Goal: Information Seeking & Learning: Learn about a topic

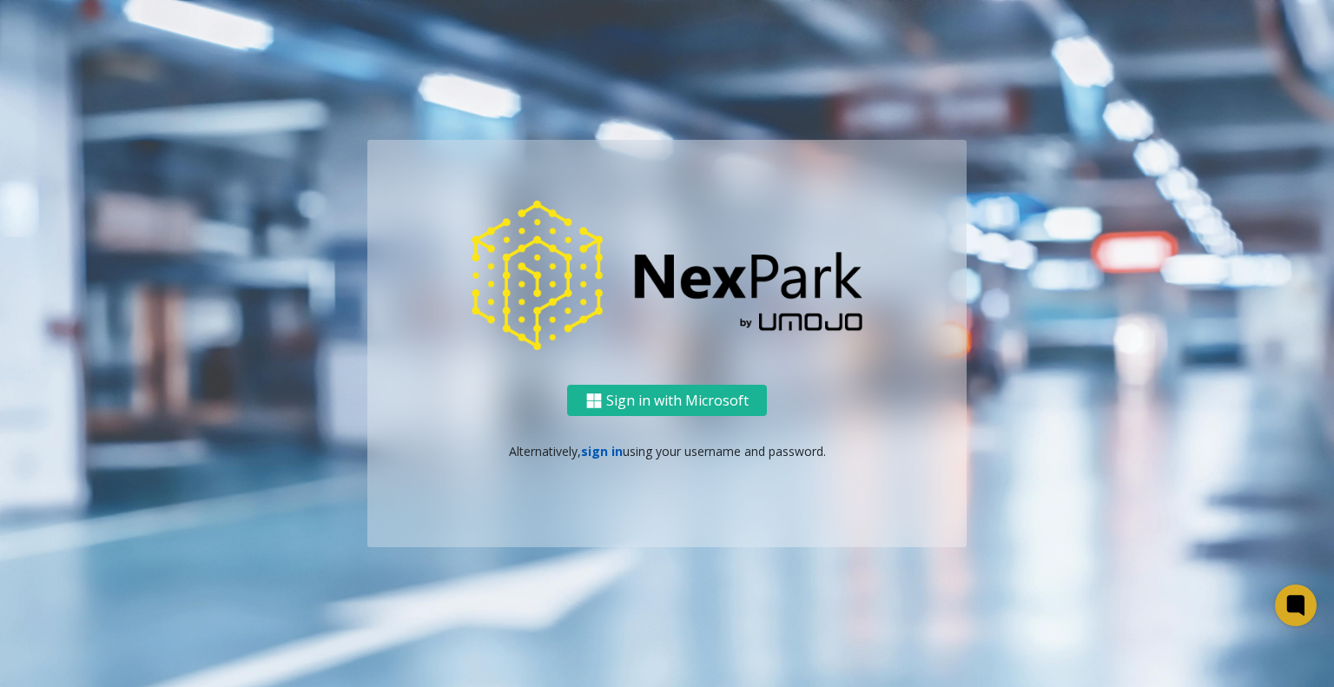
click at [600, 454] on link "sign in" at bounding box center [602, 451] width 42 height 16
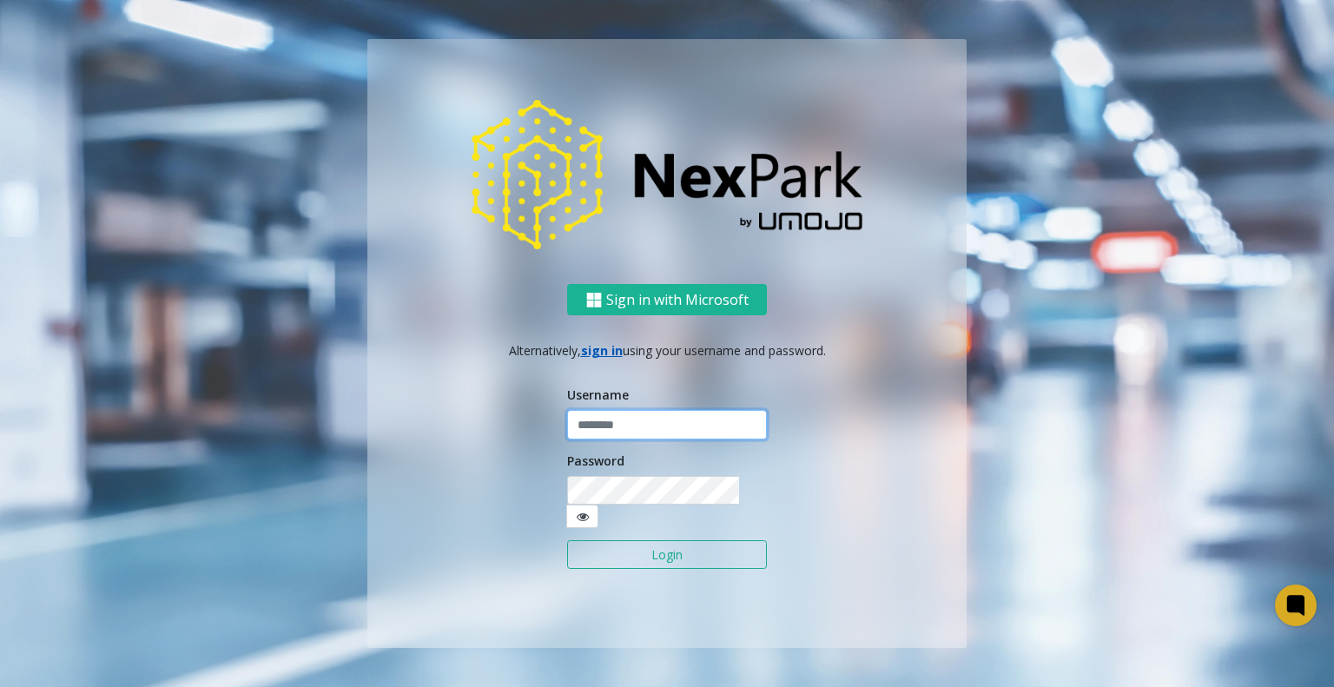
type input "**********"
click at [681, 543] on button "Login" at bounding box center [667, 555] width 200 height 30
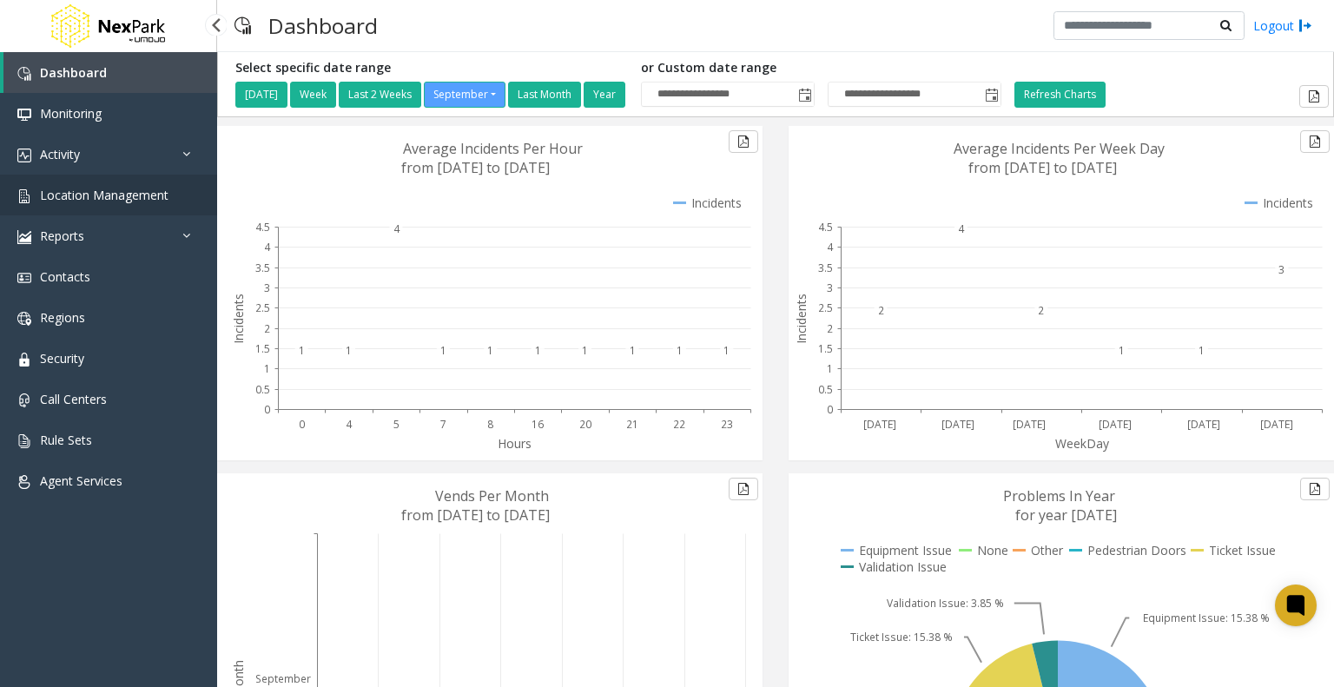
click at [119, 199] on span "Location Management" at bounding box center [104, 195] width 128 height 16
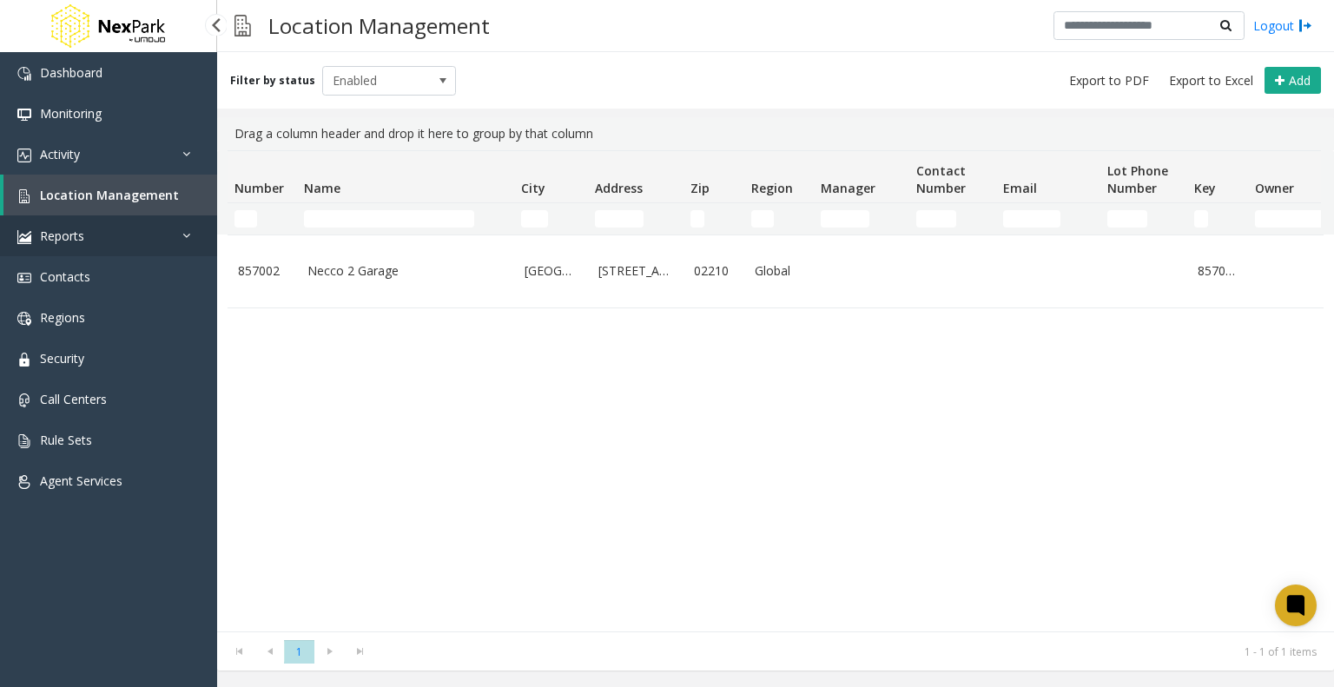
click at [95, 237] on link "Reports" at bounding box center [108, 235] width 217 height 41
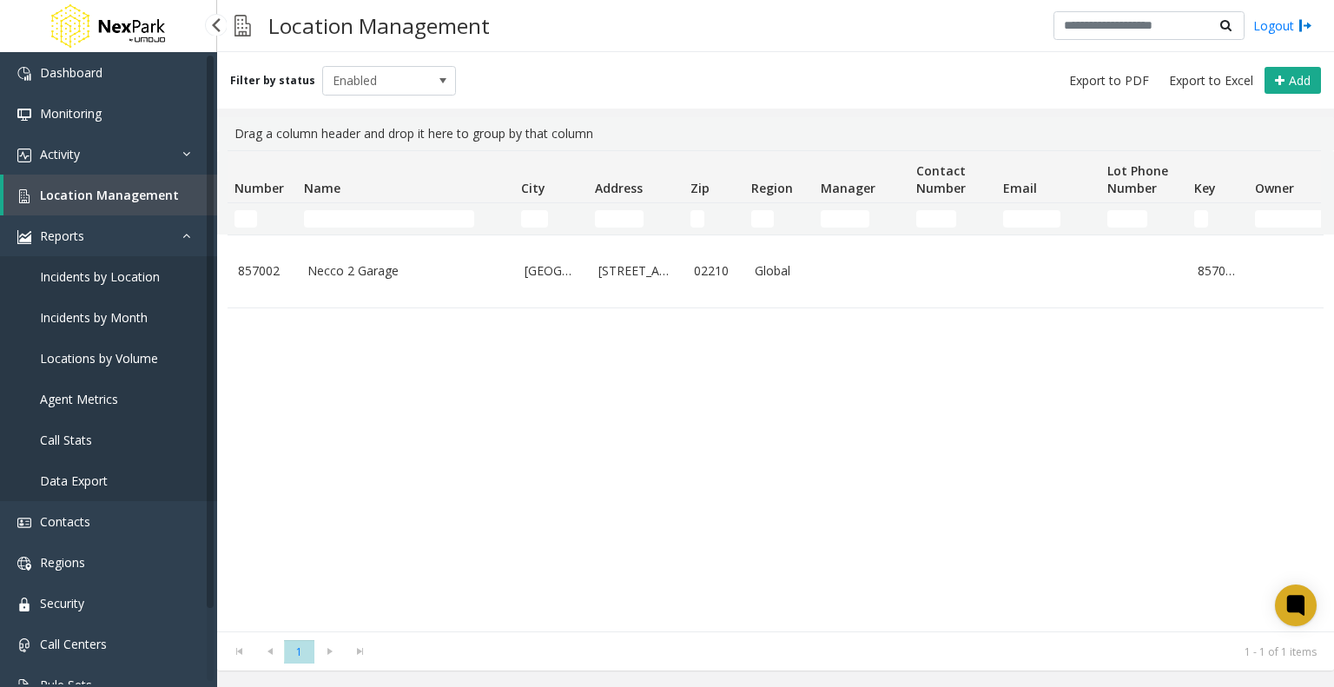
click at [84, 278] on span "Incidents by Location" at bounding box center [100, 276] width 120 height 16
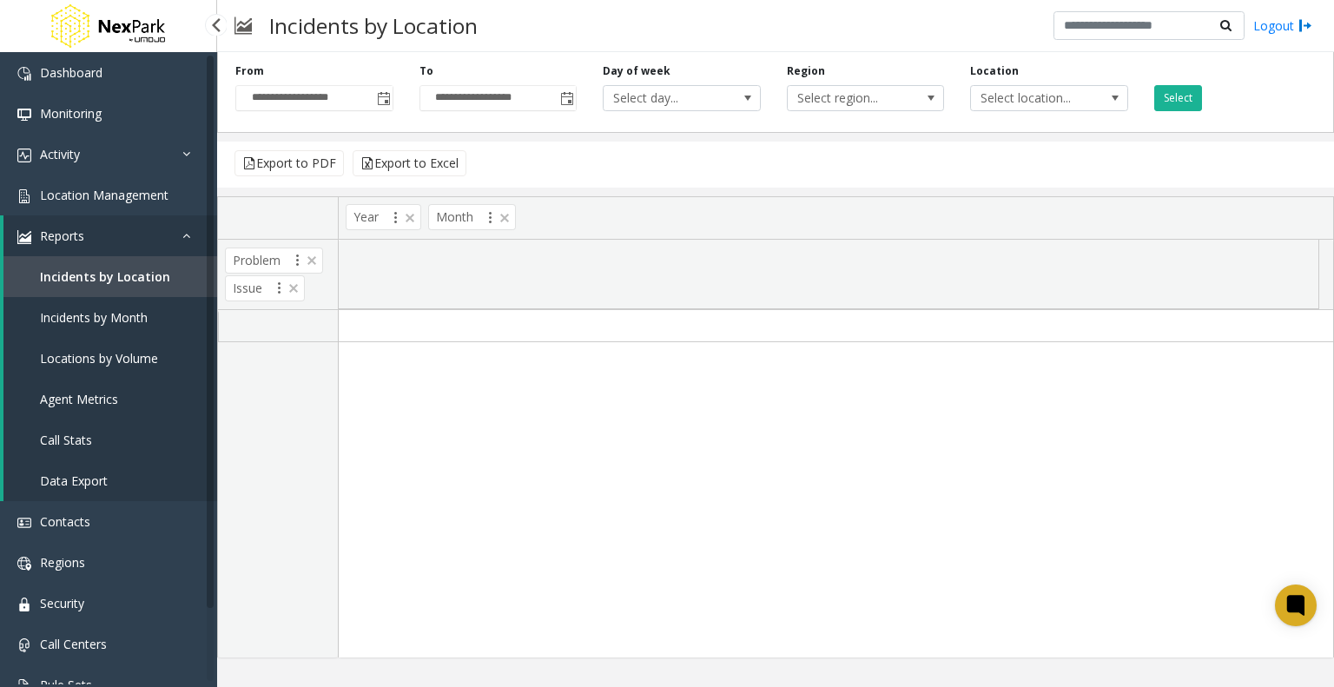
click at [85, 319] on span "Incidents by Month" at bounding box center [94, 317] width 108 height 16
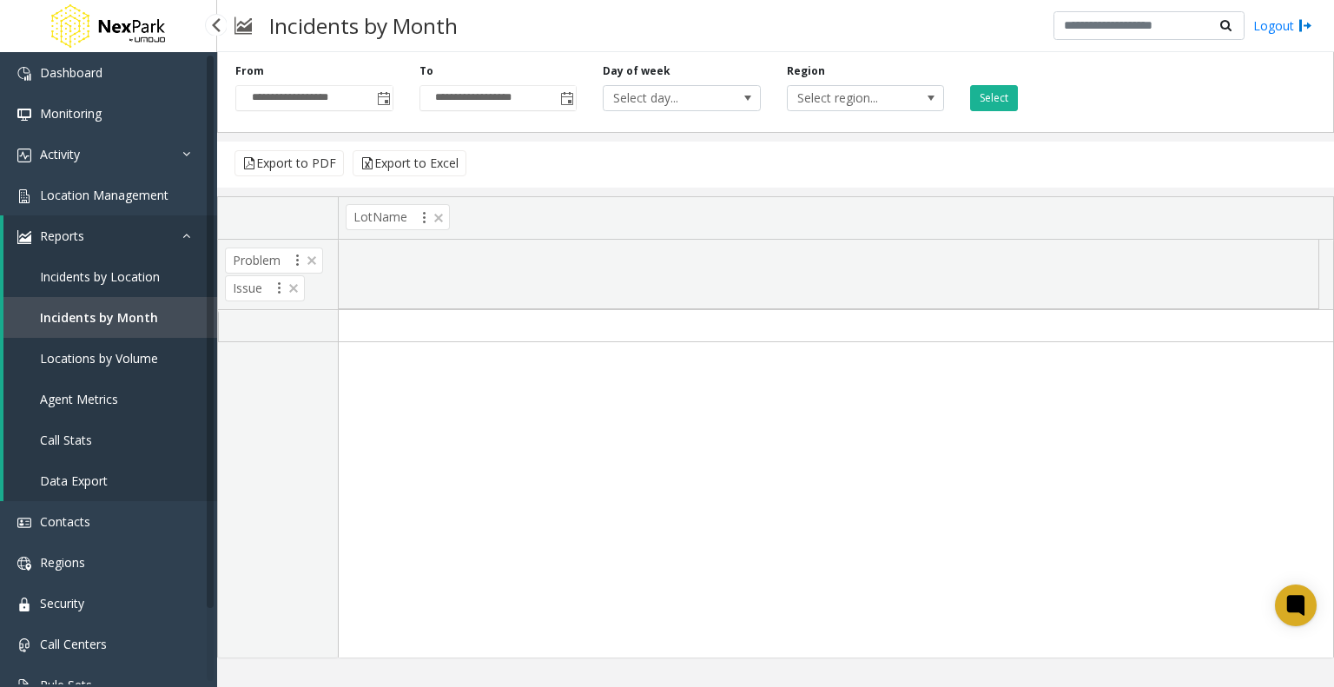
click at [89, 480] on span "Data Export" at bounding box center [74, 480] width 68 height 16
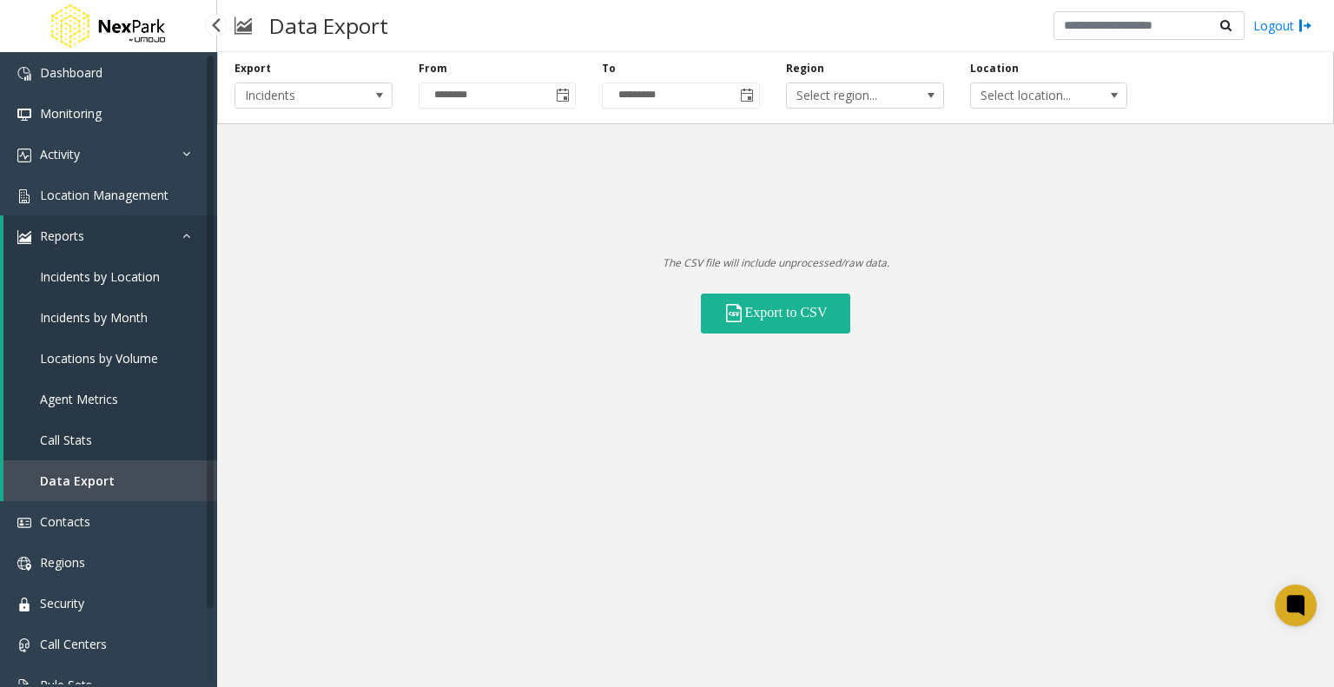
click at [108, 286] on link "Incidents by Location" at bounding box center [110, 276] width 214 height 41
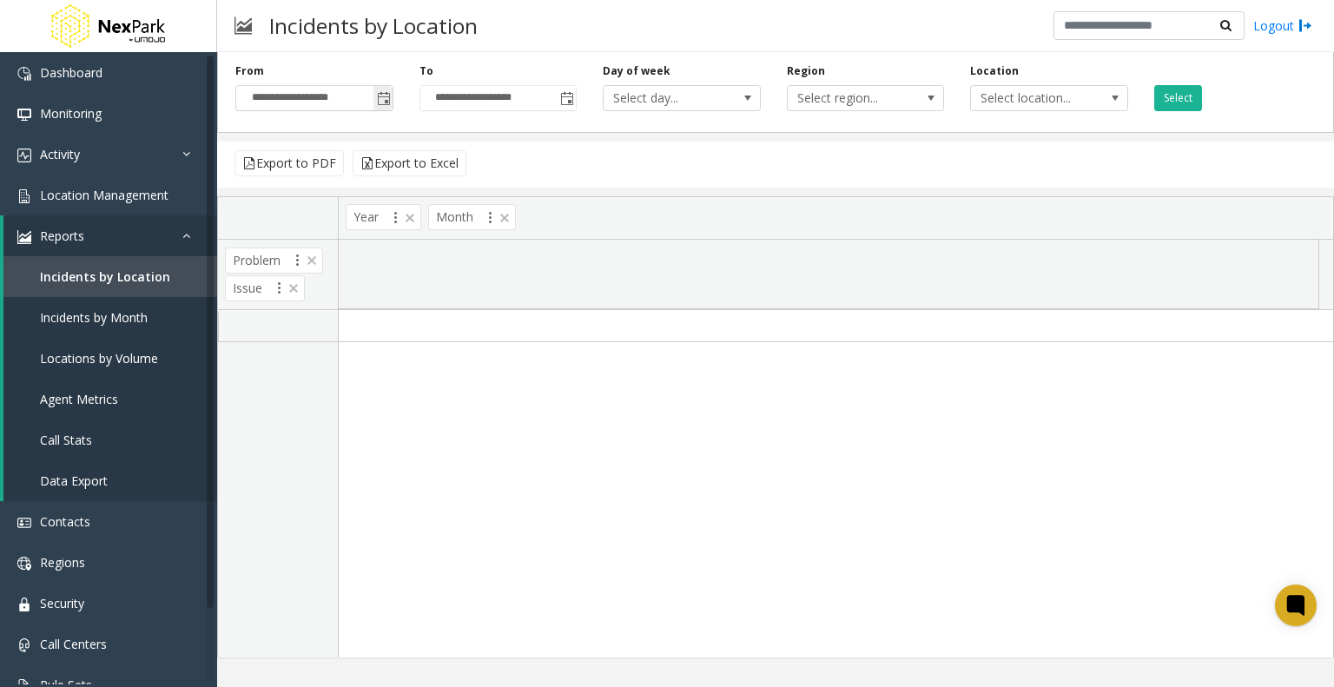
click at [385, 100] on span "Toggle popup" at bounding box center [384, 99] width 14 height 14
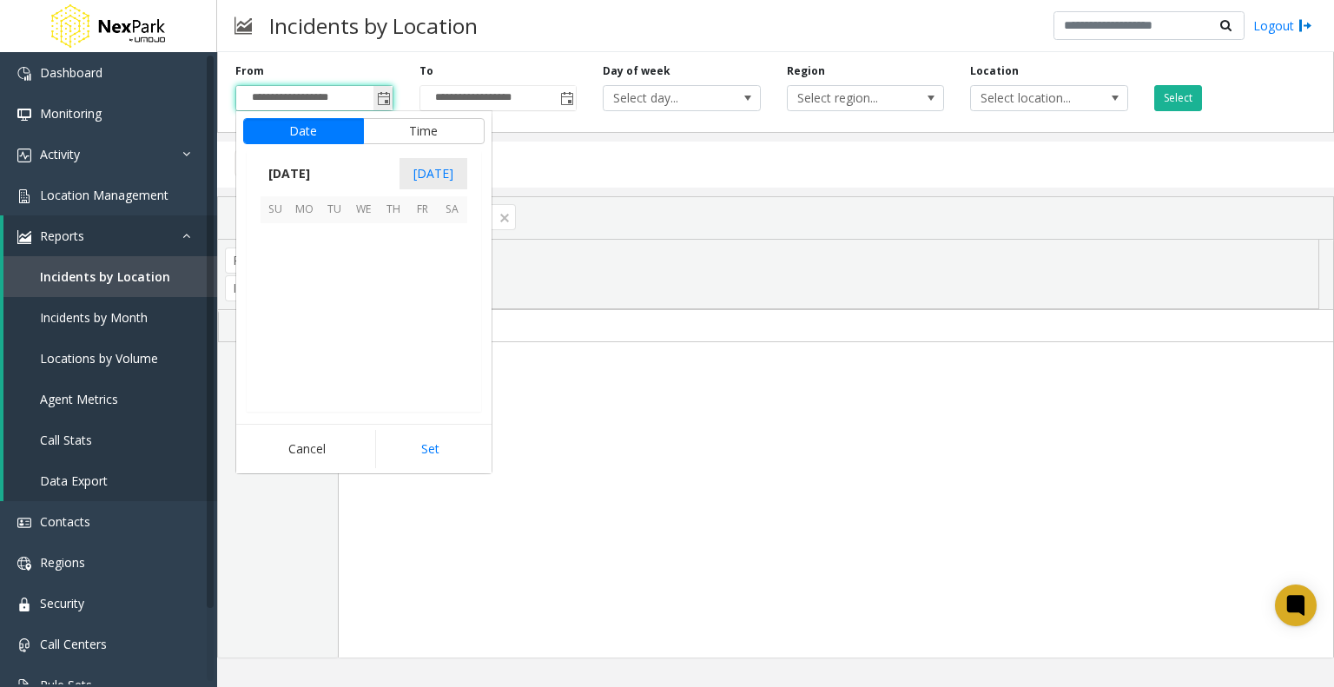
scroll to position [311598, 0]
click at [312, 237] on span "1" at bounding box center [305, 238] width 30 height 30
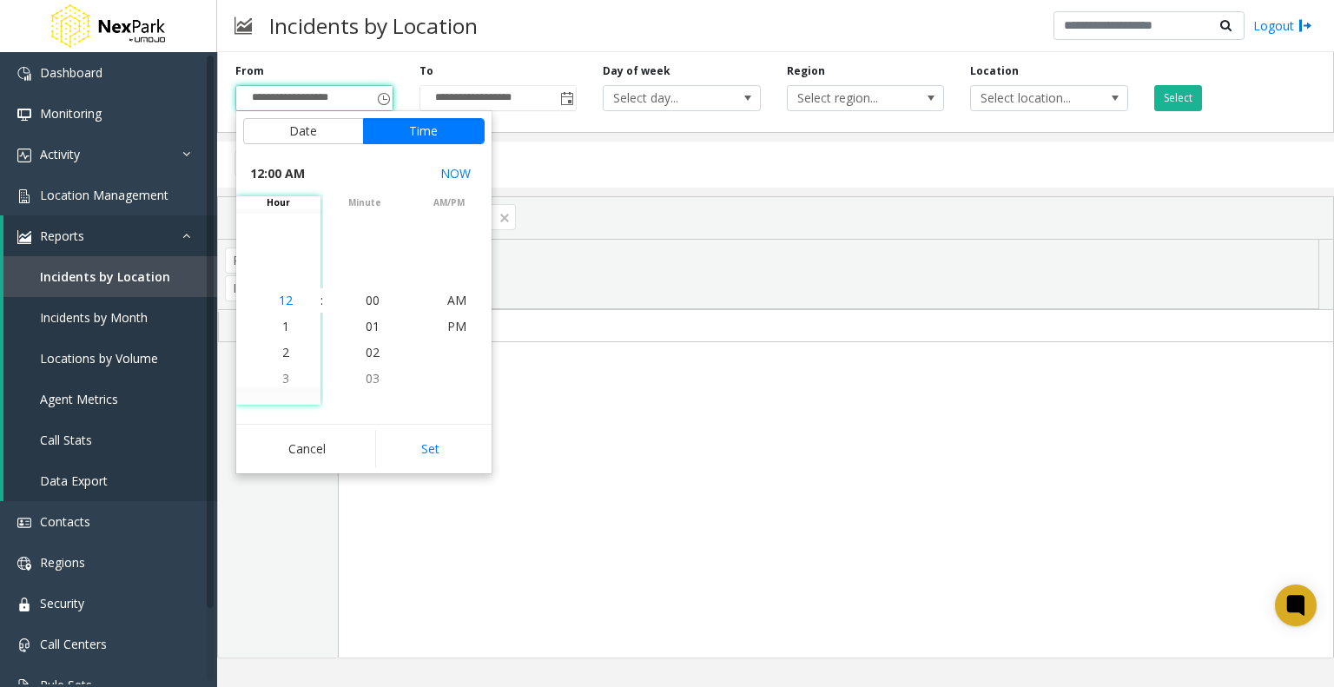
click at [281, 303] on span "12" at bounding box center [286, 300] width 14 height 16
drag, startPoint x: 281, startPoint y: 303, endPoint x: 306, endPoint y: 410, distance: 109.5
click at [306, 410] on div "12:00 AM NOW hour 12 1 2 3 4 5 6 7 8 9 10 11 12 1 2 3 4 5 6 7 8 9 10 11 : minut…" at bounding box center [363, 281] width 255 height 260
click at [405, 433] on button "Set" at bounding box center [429, 449] width 109 height 38
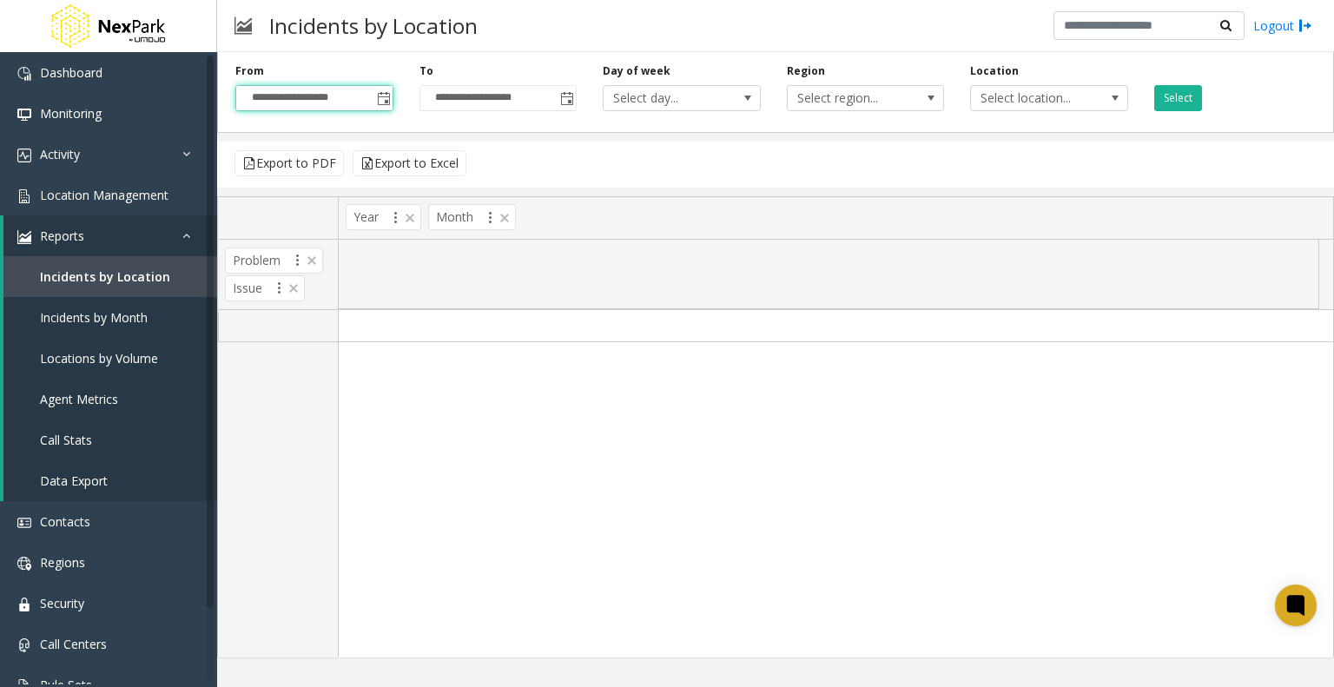
type input "**********"
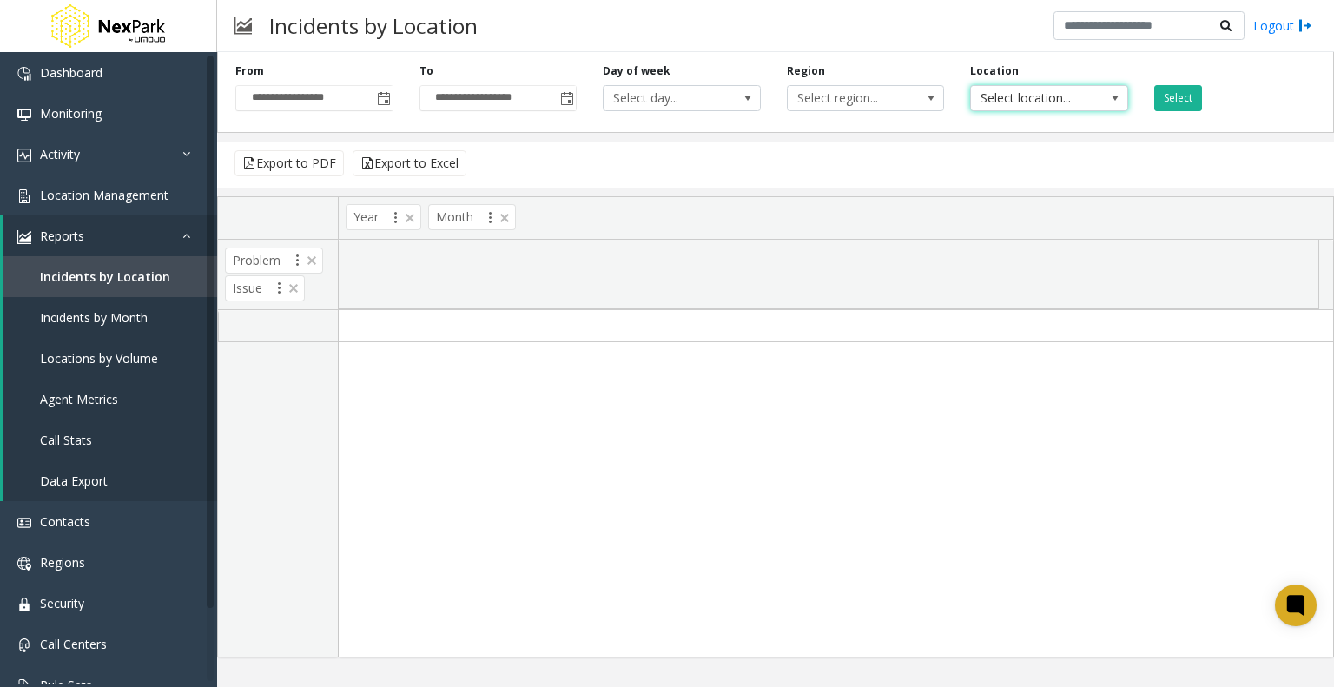
click at [1111, 96] on span at bounding box center [1115, 98] width 14 height 14
click at [1070, 190] on li "857002 Necco 2 Garage" at bounding box center [1048, 188] width 153 height 23
click at [1184, 93] on button "Select" at bounding box center [1178, 98] width 48 height 26
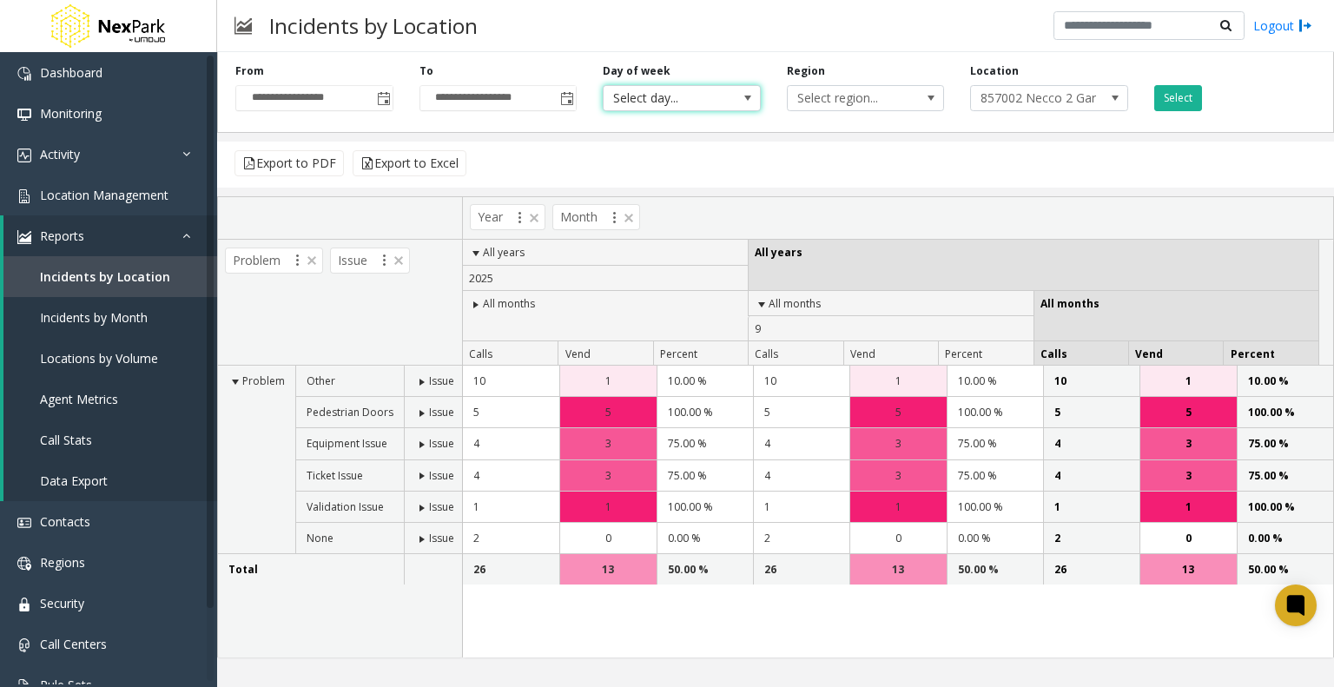
click at [736, 102] on span at bounding box center [747, 98] width 24 height 24
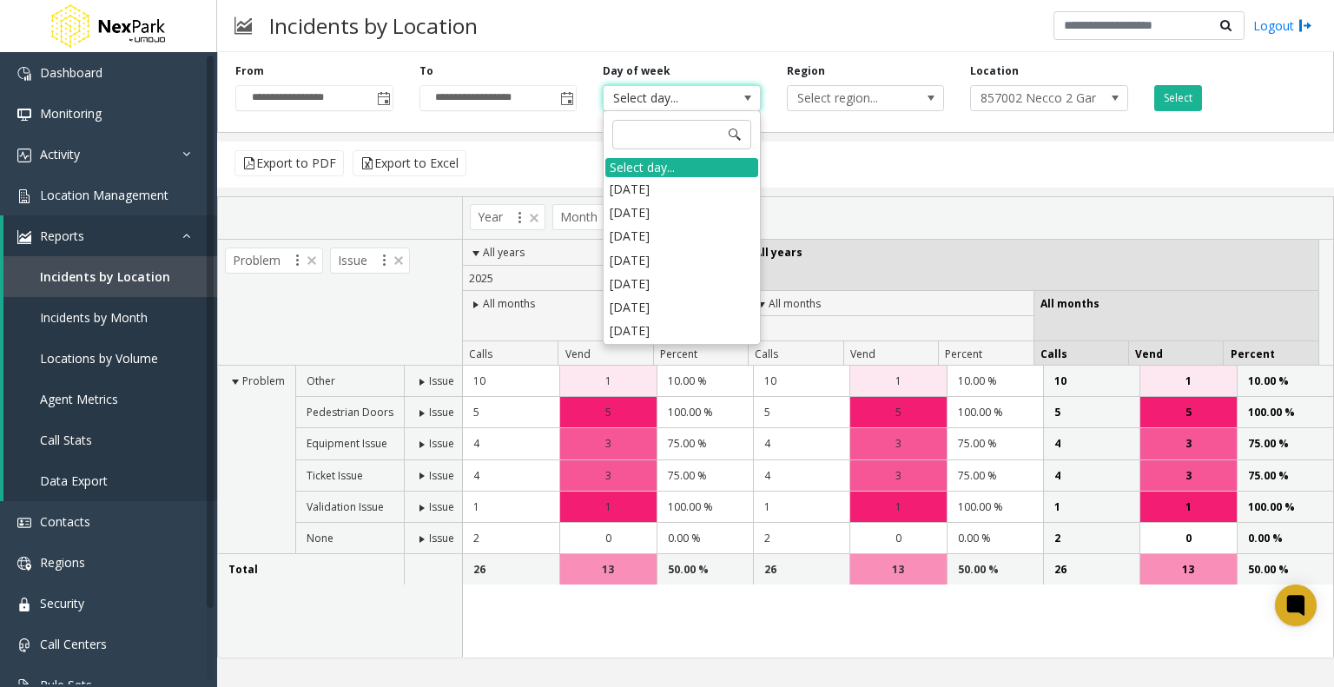
click at [736, 102] on span at bounding box center [747, 98] width 24 height 24
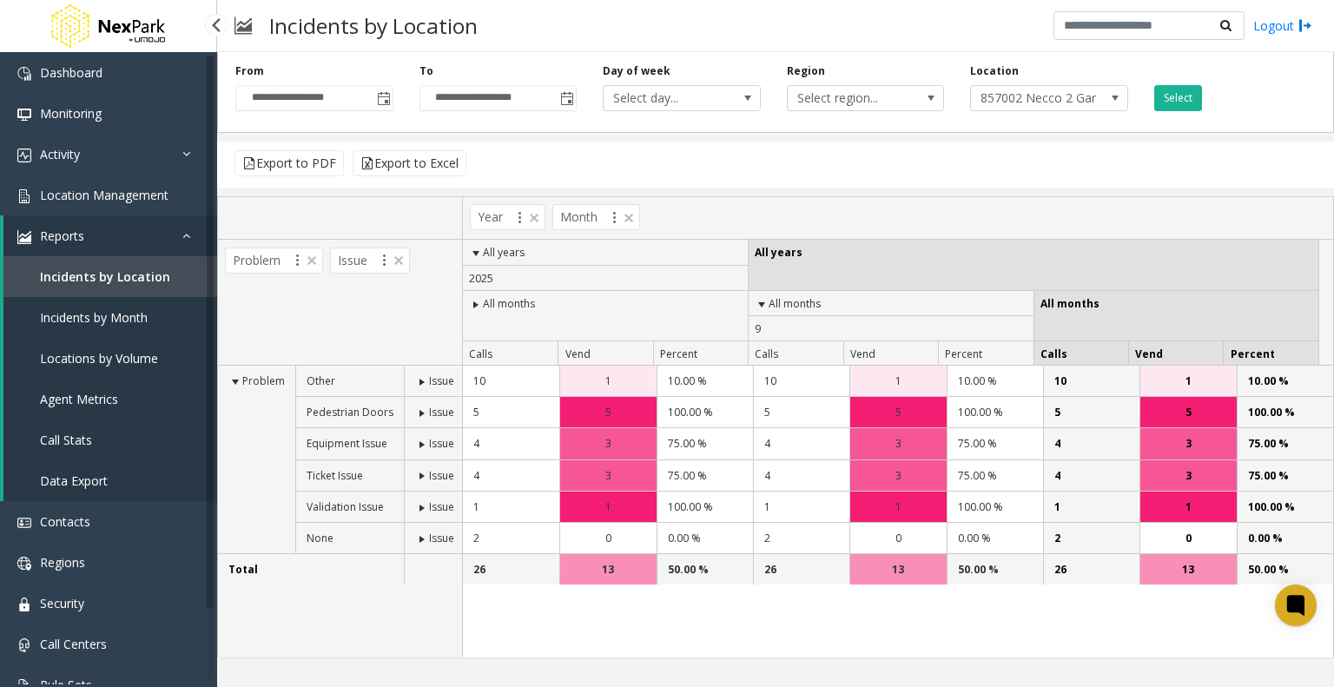
click at [112, 312] on span "Incidents by Month" at bounding box center [94, 317] width 108 height 16
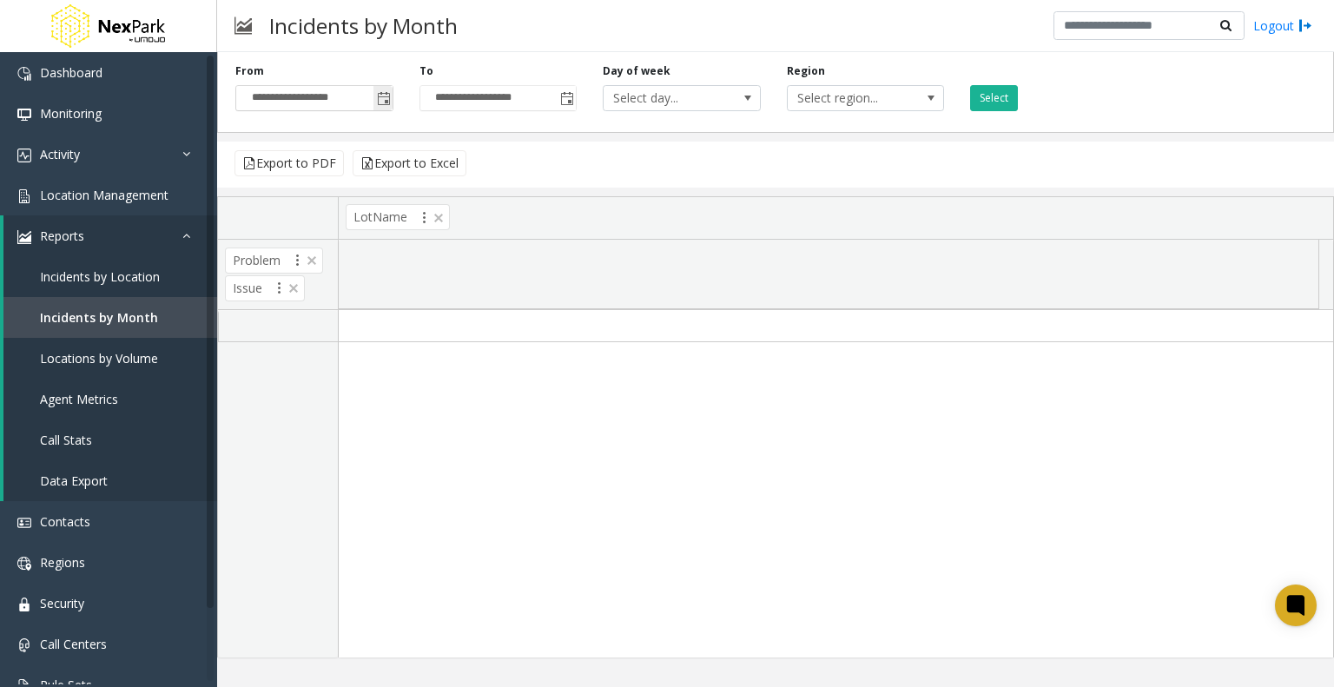
click at [390, 96] on span "Toggle popup" at bounding box center [382, 98] width 19 height 28
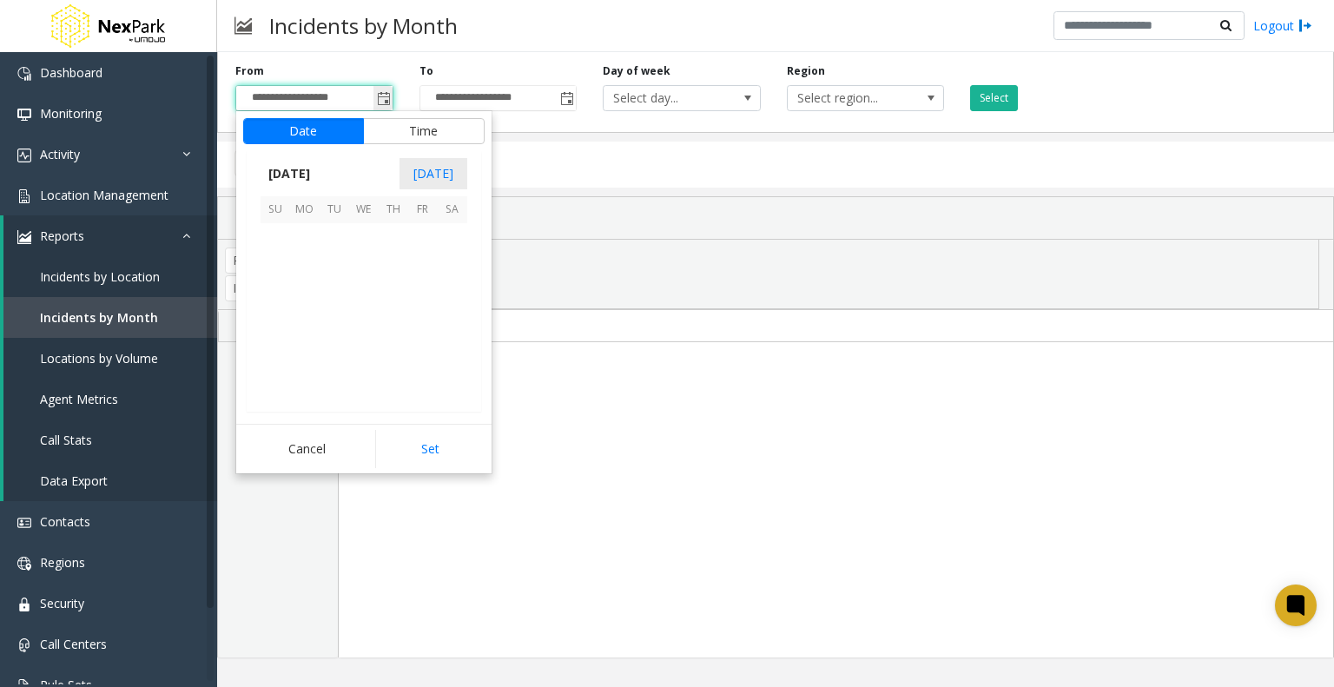
scroll to position [311598, 0]
click at [306, 242] on span "1" at bounding box center [305, 238] width 30 height 30
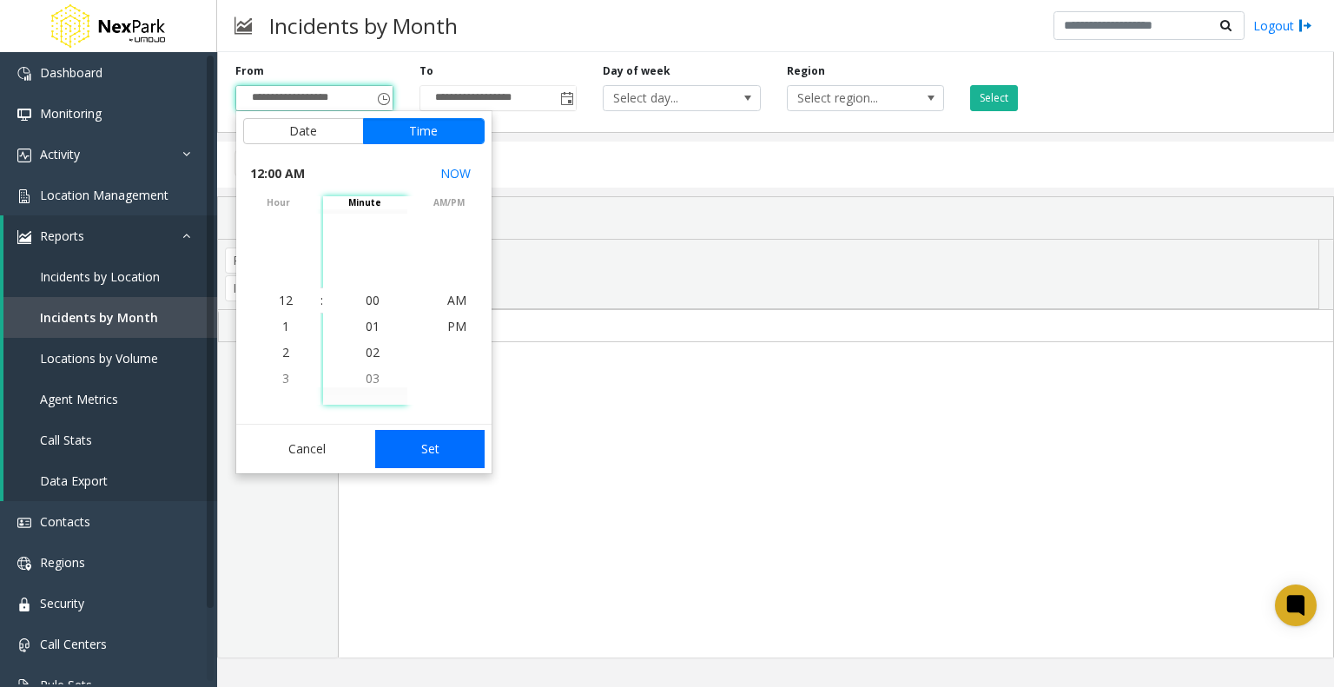
click at [405, 442] on button "Set" at bounding box center [429, 449] width 109 height 38
type input "**********"
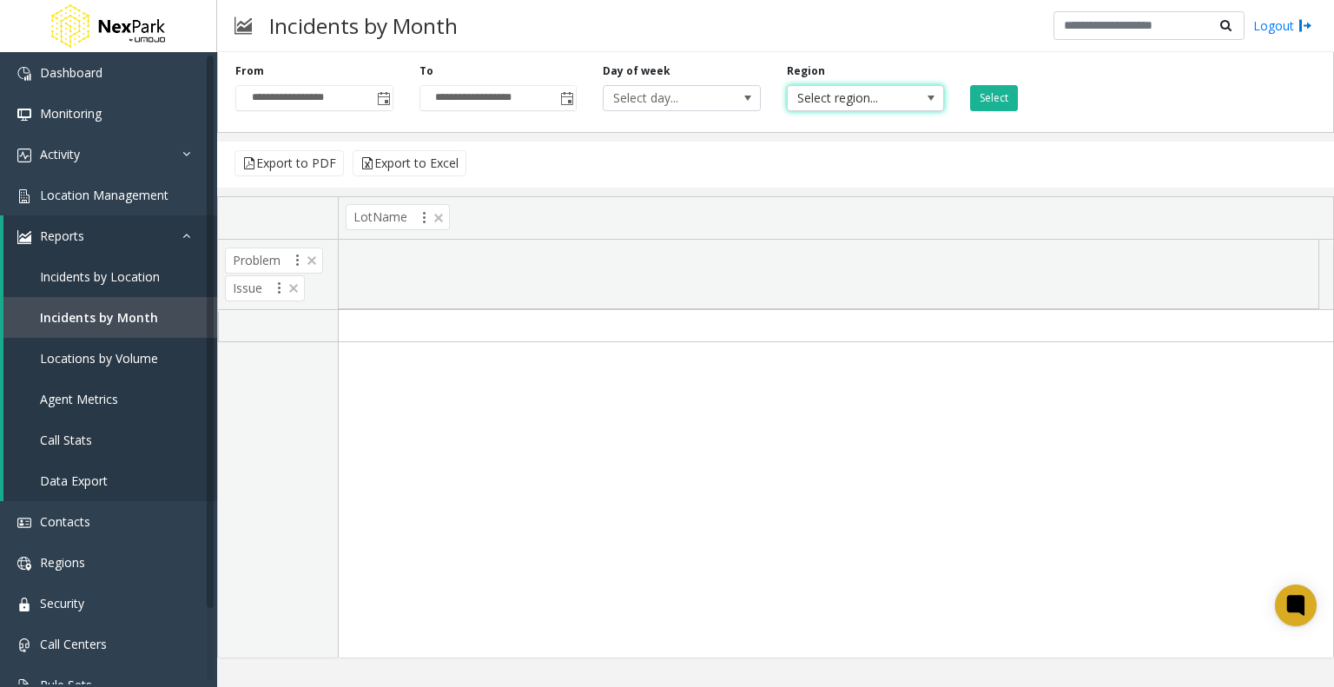
click at [928, 96] on span "NO DATA FOUND" at bounding box center [931, 98] width 14 height 14
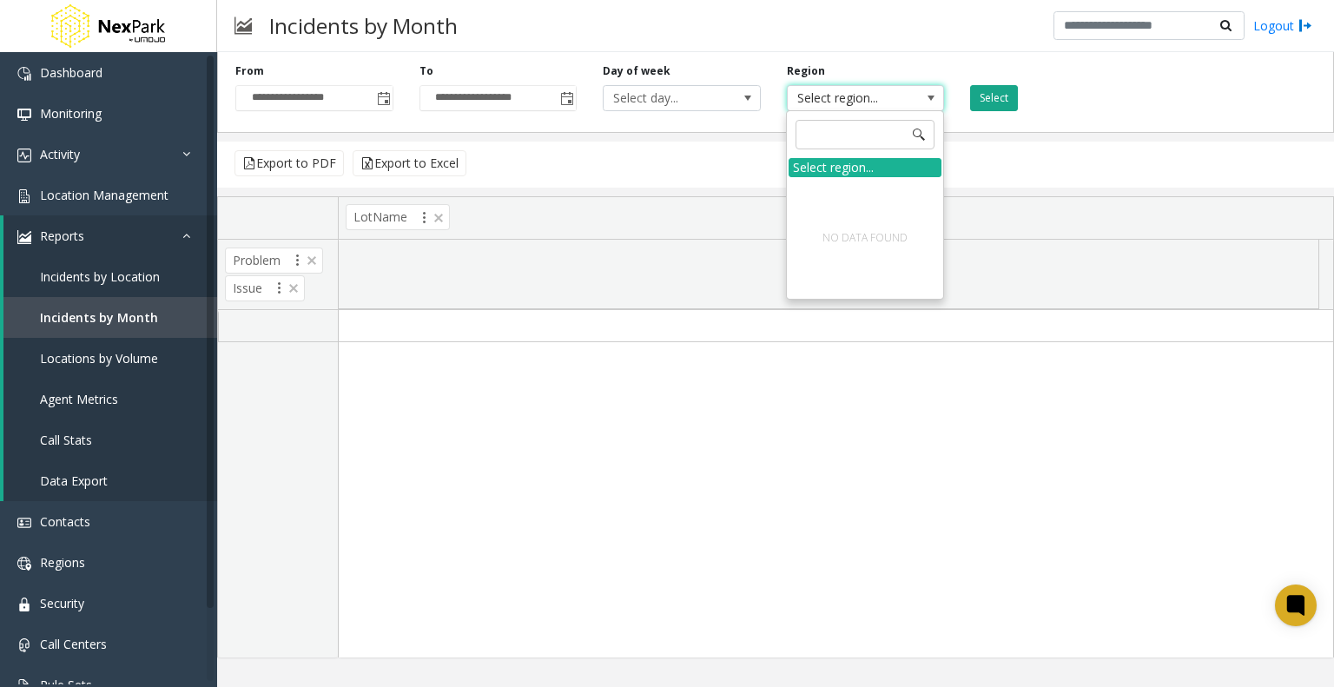
drag, startPoint x: 926, startPoint y: 96, endPoint x: 997, endPoint y: 92, distance: 70.5
click at [997, 92] on div "**********" at bounding box center [775, 89] width 1116 height 88
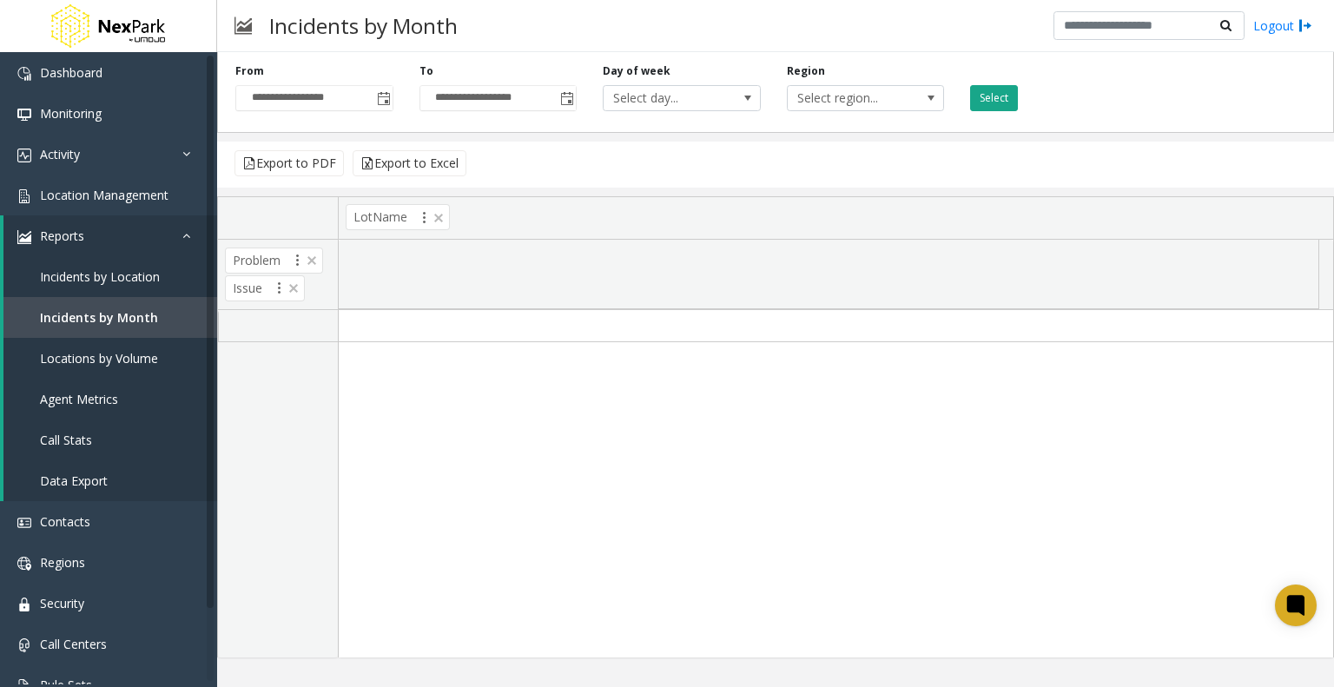
click at [997, 92] on button "Select" at bounding box center [994, 98] width 48 height 26
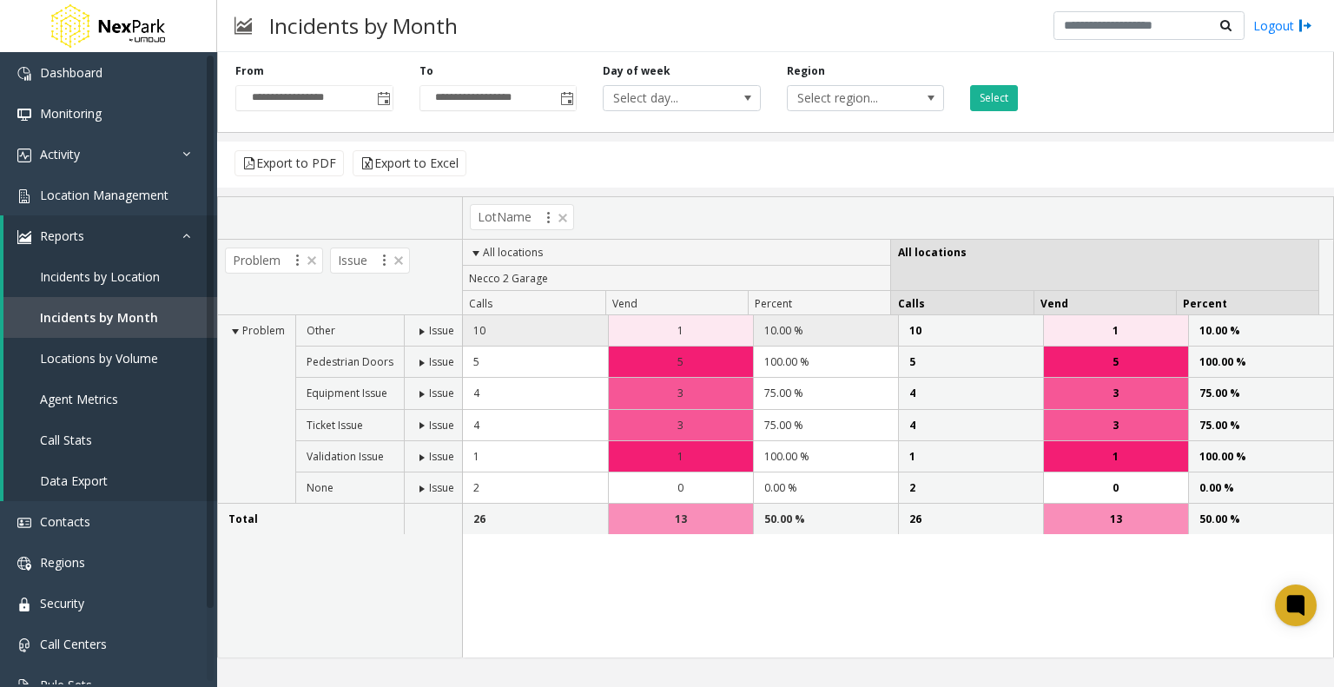
click at [662, 333] on div "1" at bounding box center [681, 330] width 144 height 30
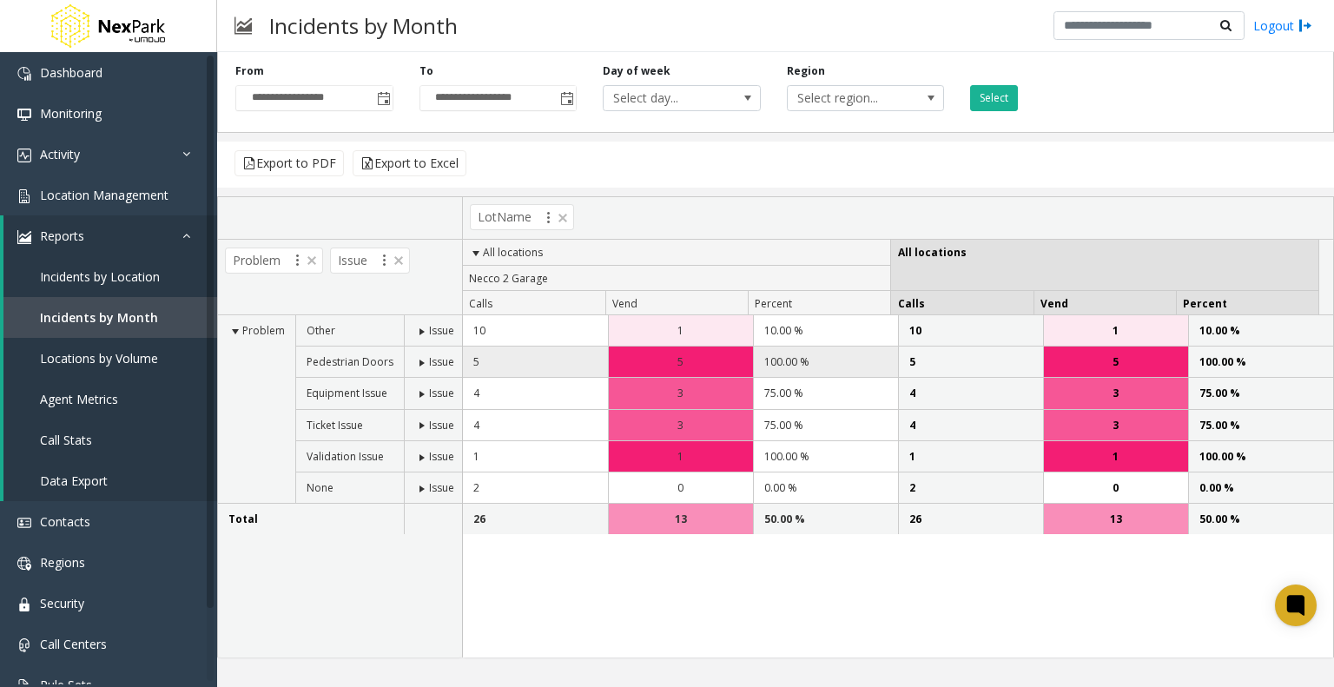
click at [659, 371] on div "5" at bounding box center [681, 361] width 144 height 30
click at [495, 520] on td "26" at bounding box center [535, 519] width 145 height 30
click at [86, 440] on span "Call Stats" at bounding box center [66, 439] width 52 height 16
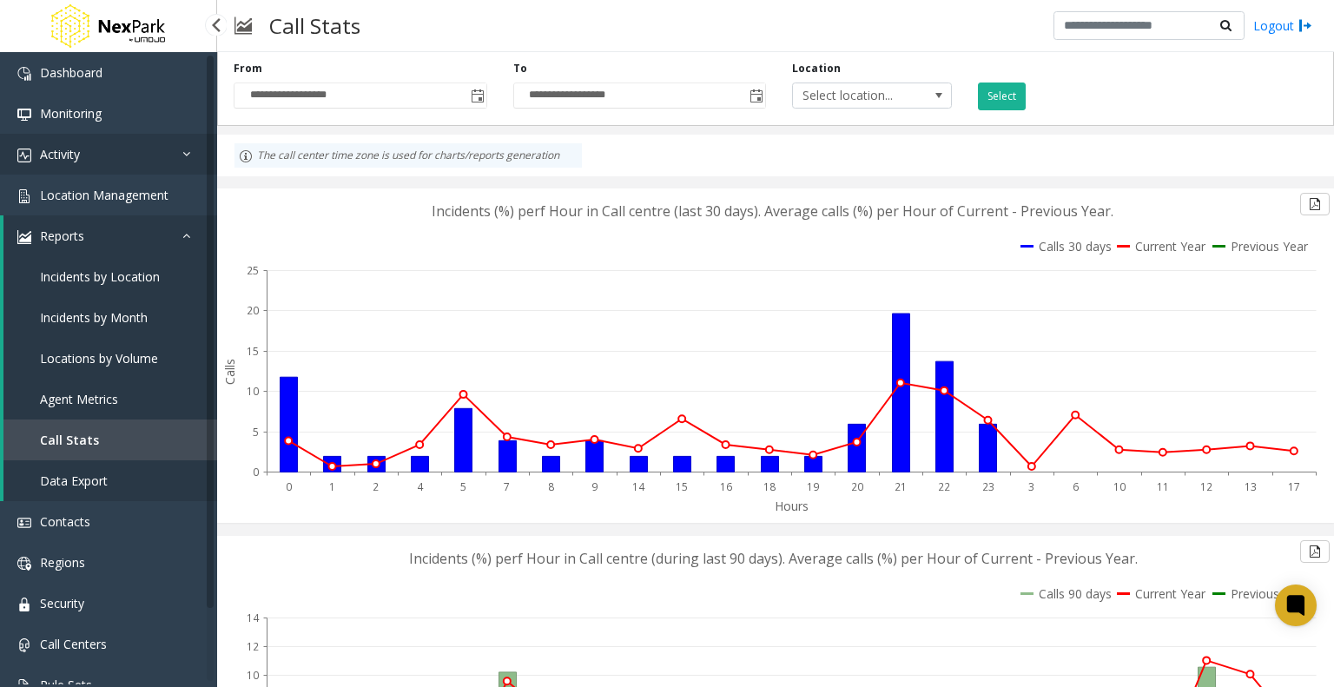
click at [86, 156] on link "Activity" at bounding box center [108, 154] width 217 height 41
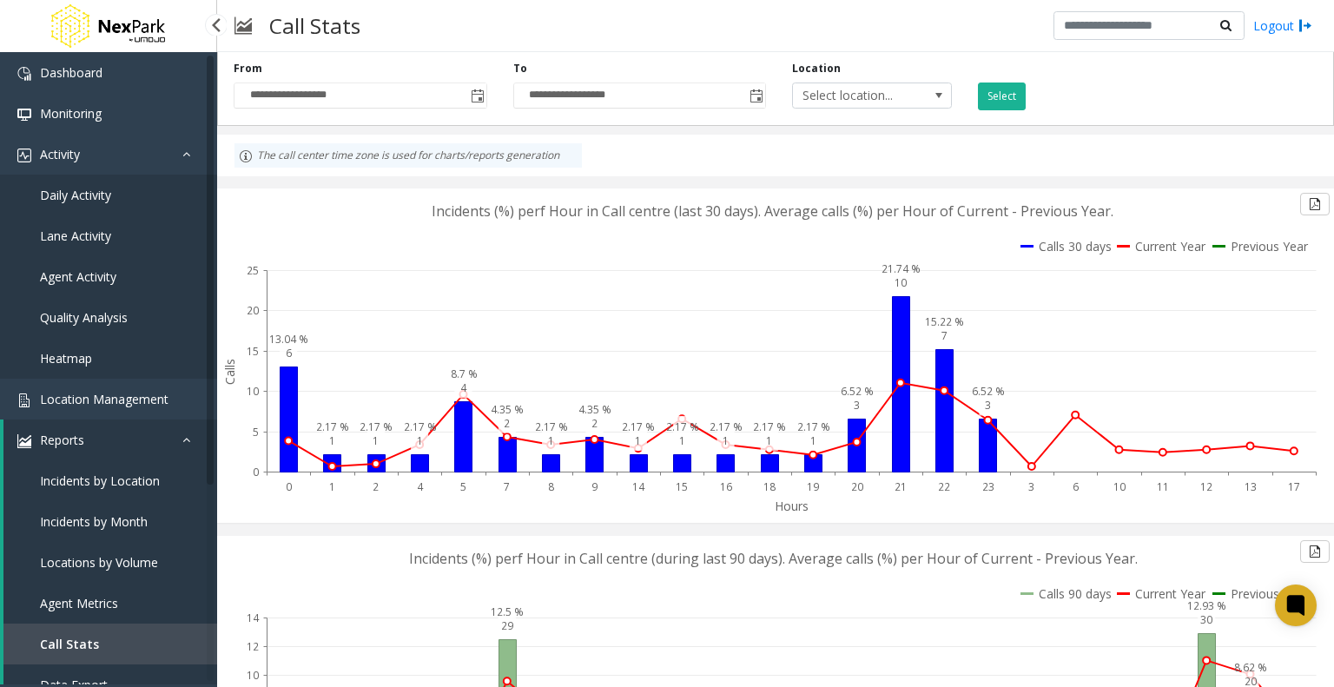
click at [75, 196] on span "Daily Activity" at bounding box center [75, 195] width 71 height 16
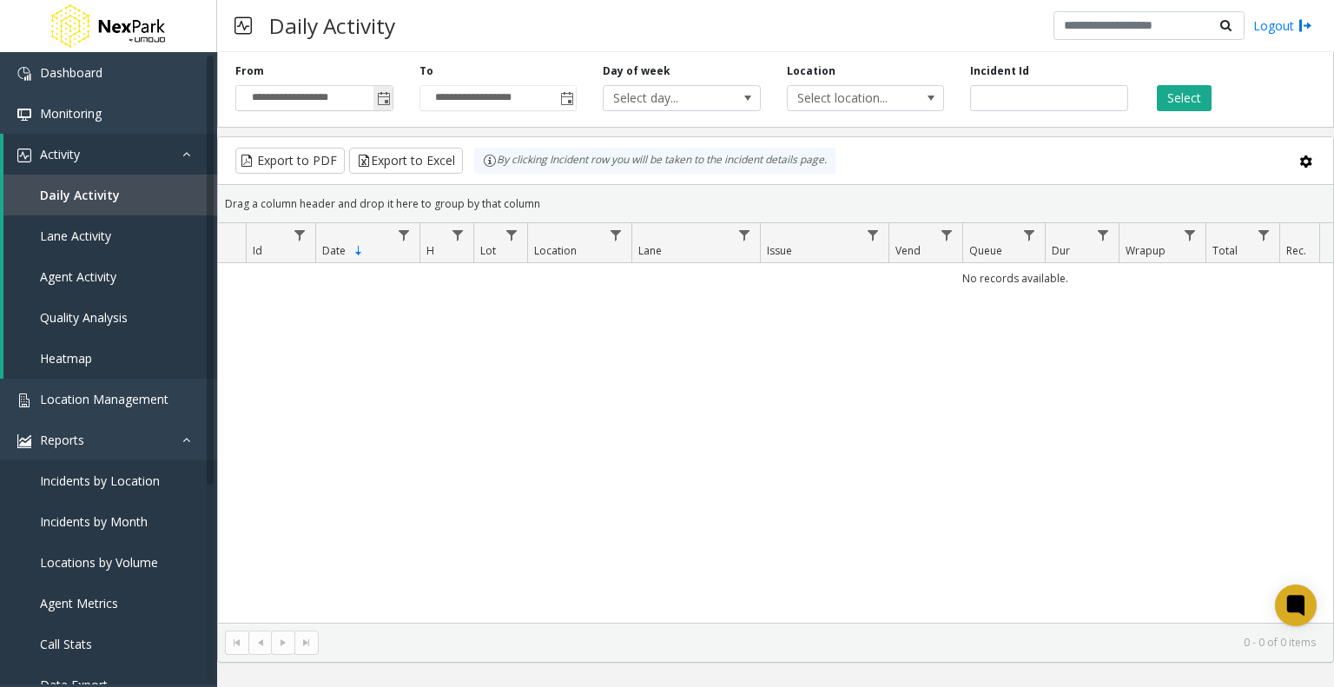
click at [382, 100] on span "Toggle popup" at bounding box center [384, 99] width 14 height 14
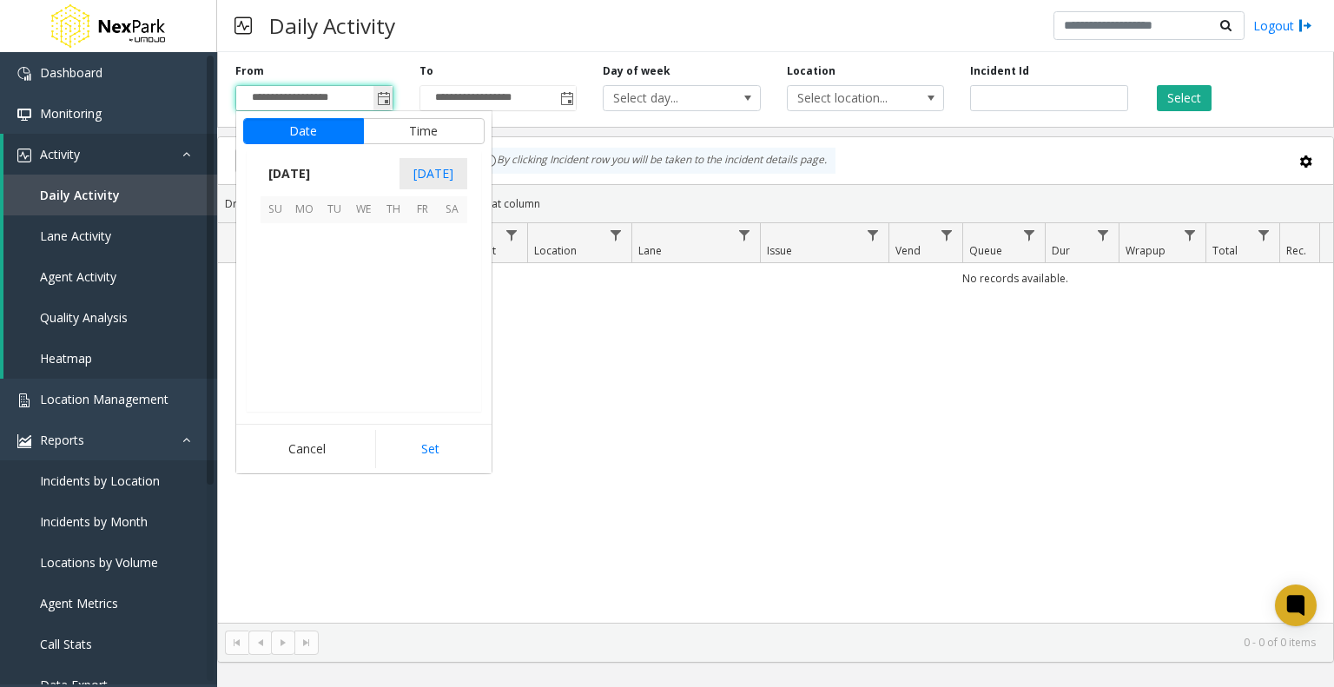
scroll to position [311598, 0]
click at [399, 298] on span "18" at bounding box center [394, 297] width 30 height 30
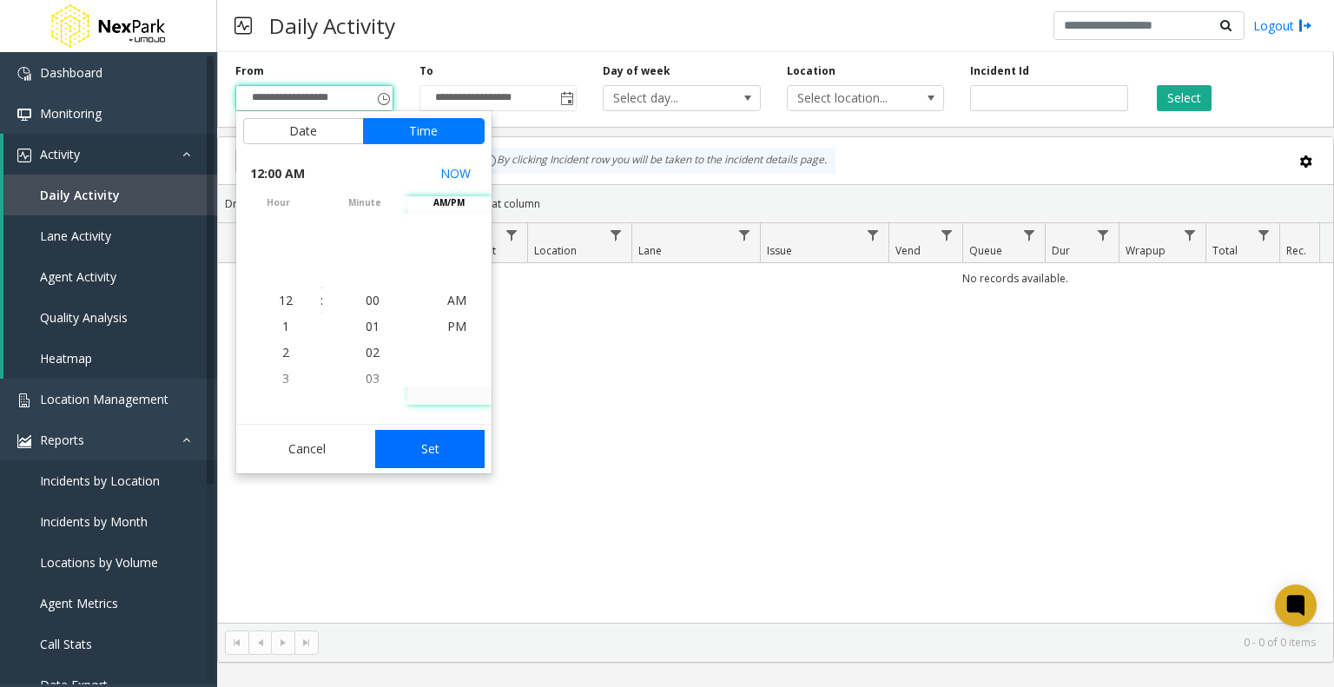
click at [432, 449] on button "Set" at bounding box center [429, 449] width 109 height 38
type input "**********"
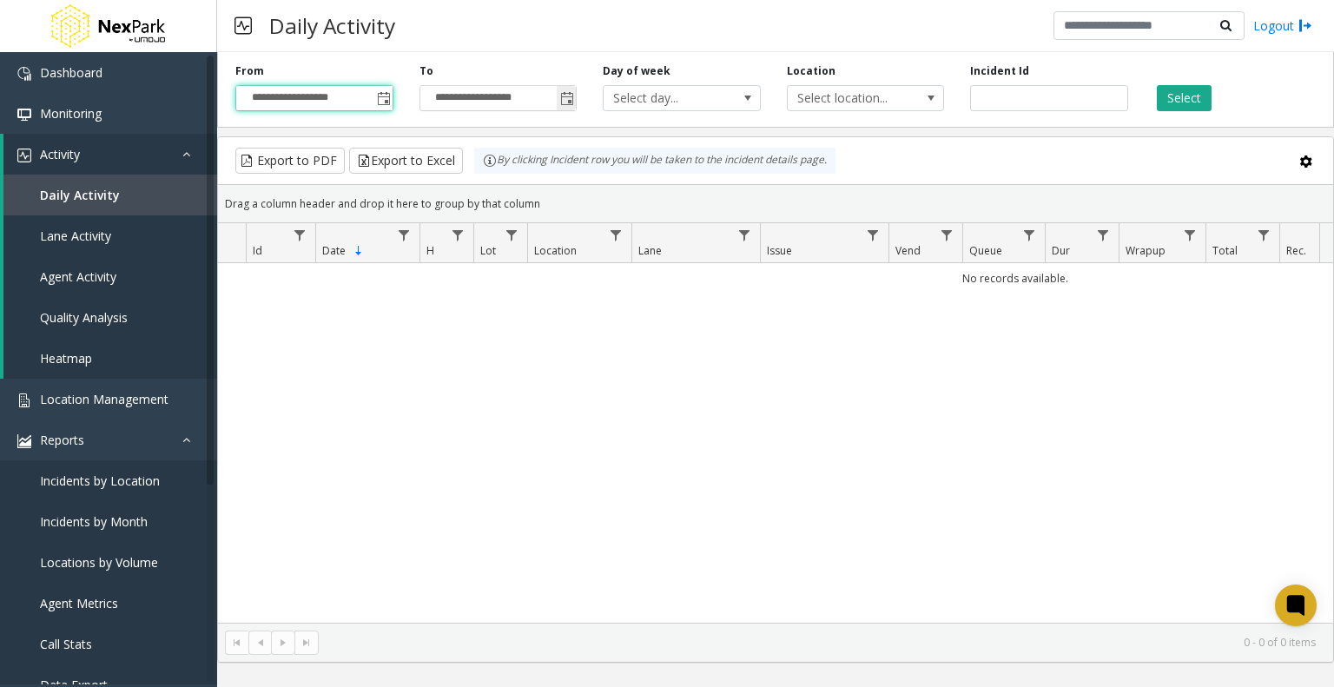
click at [570, 96] on span "Toggle popup" at bounding box center [567, 99] width 14 height 14
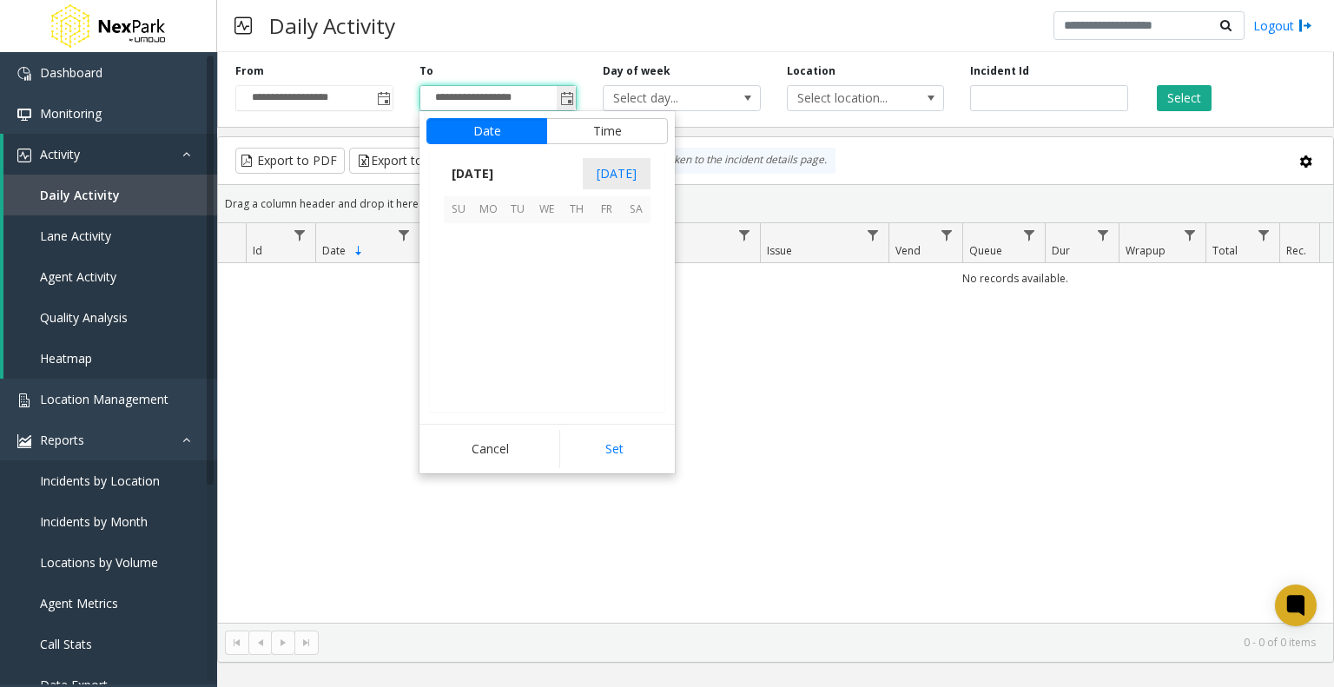
scroll to position [26, 0]
click at [573, 298] on span "18" at bounding box center [577, 297] width 30 height 30
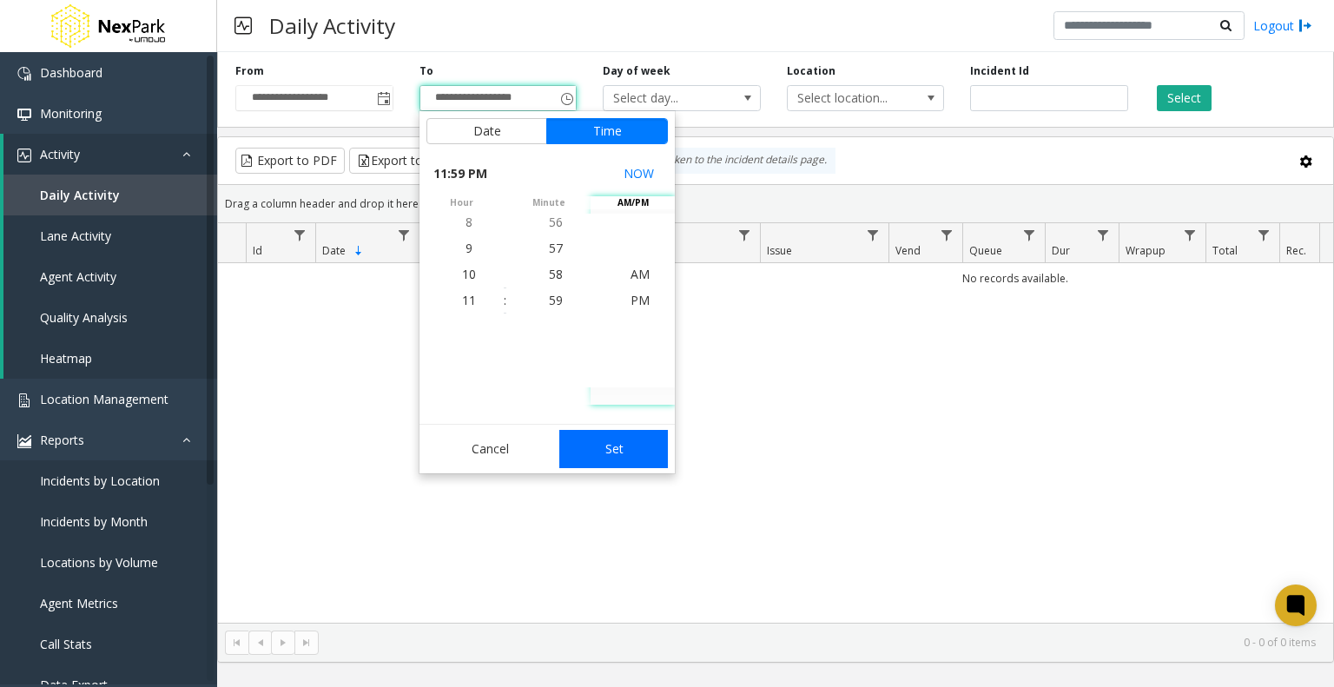
click at [604, 438] on button "Set" at bounding box center [613, 449] width 109 height 38
type input "**********"
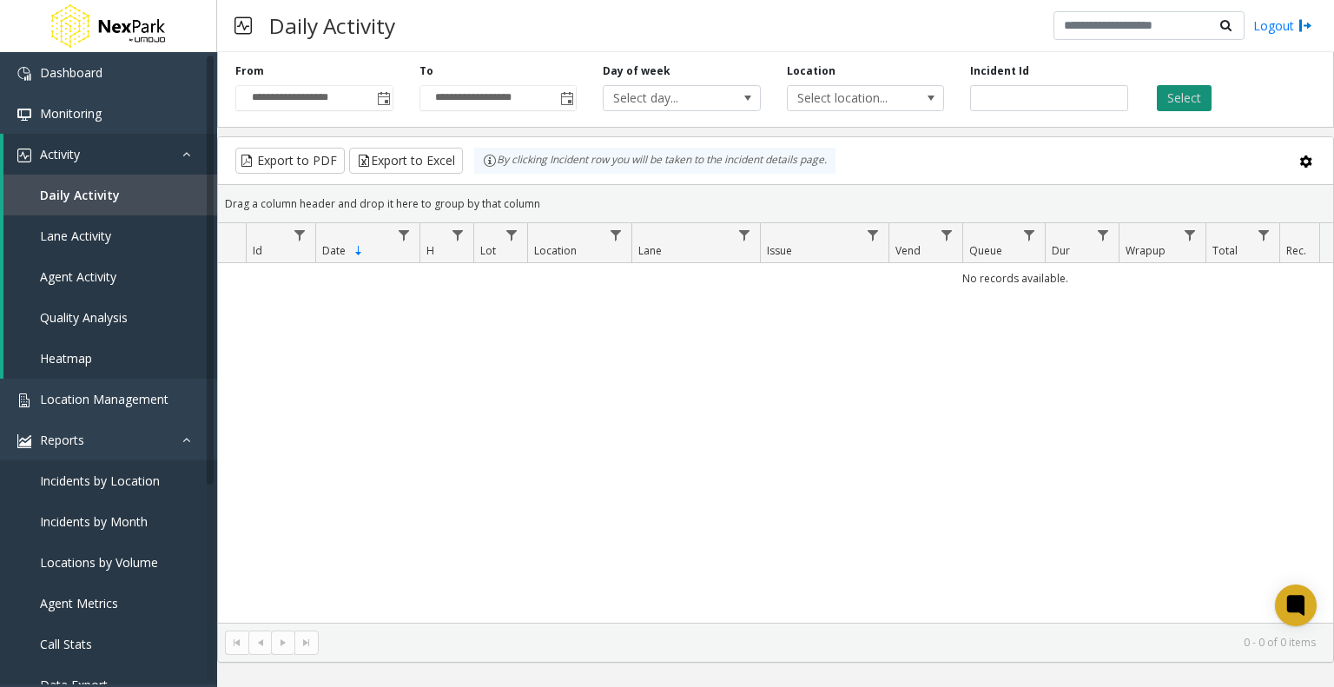
click at [1183, 94] on button "Select" at bounding box center [1183, 98] width 55 height 26
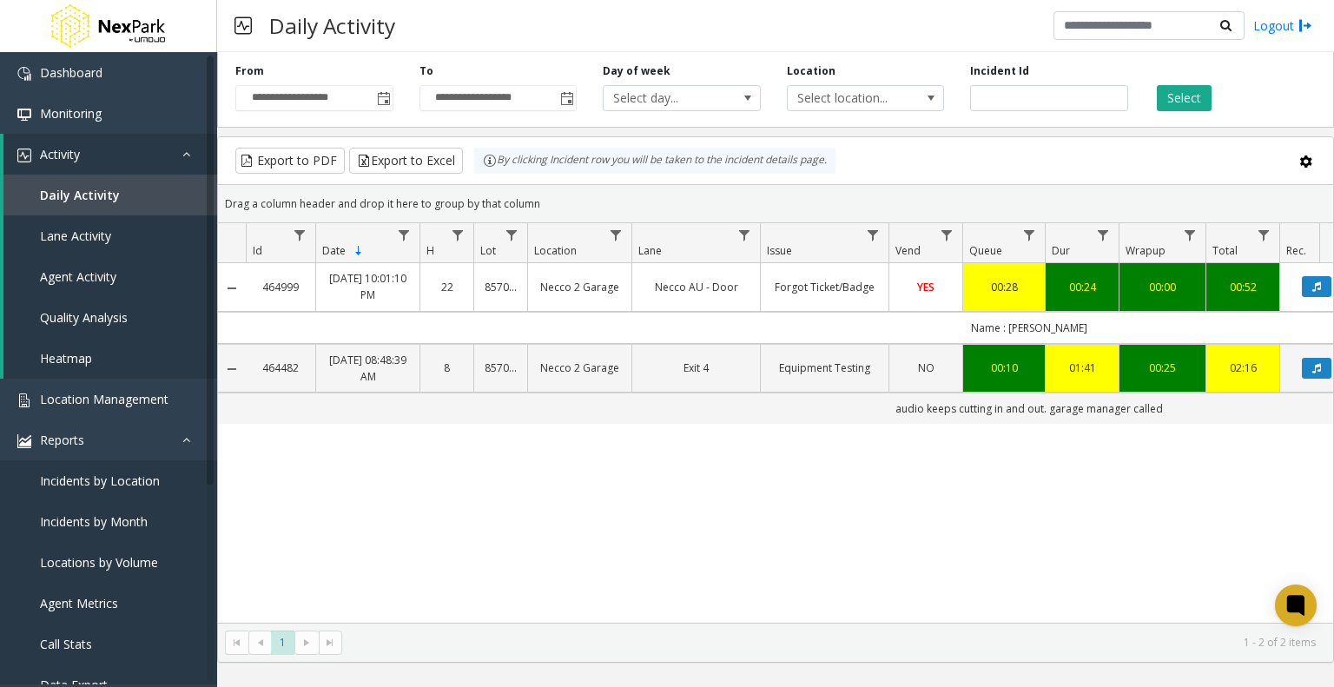
drag, startPoint x: 705, startPoint y: 606, endPoint x: 763, endPoint y: 604, distance: 58.2
click at [763, 604] on div "464999 Sep 18, 2025 10:01:10 PM 22 857002 Necco 2 Garage Necco AU - Door Forgot…" at bounding box center [775, 442] width 1115 height 359
click at [385, 97] on span "Toggle popup" at bounding box center [384, 99] width 14 height 14
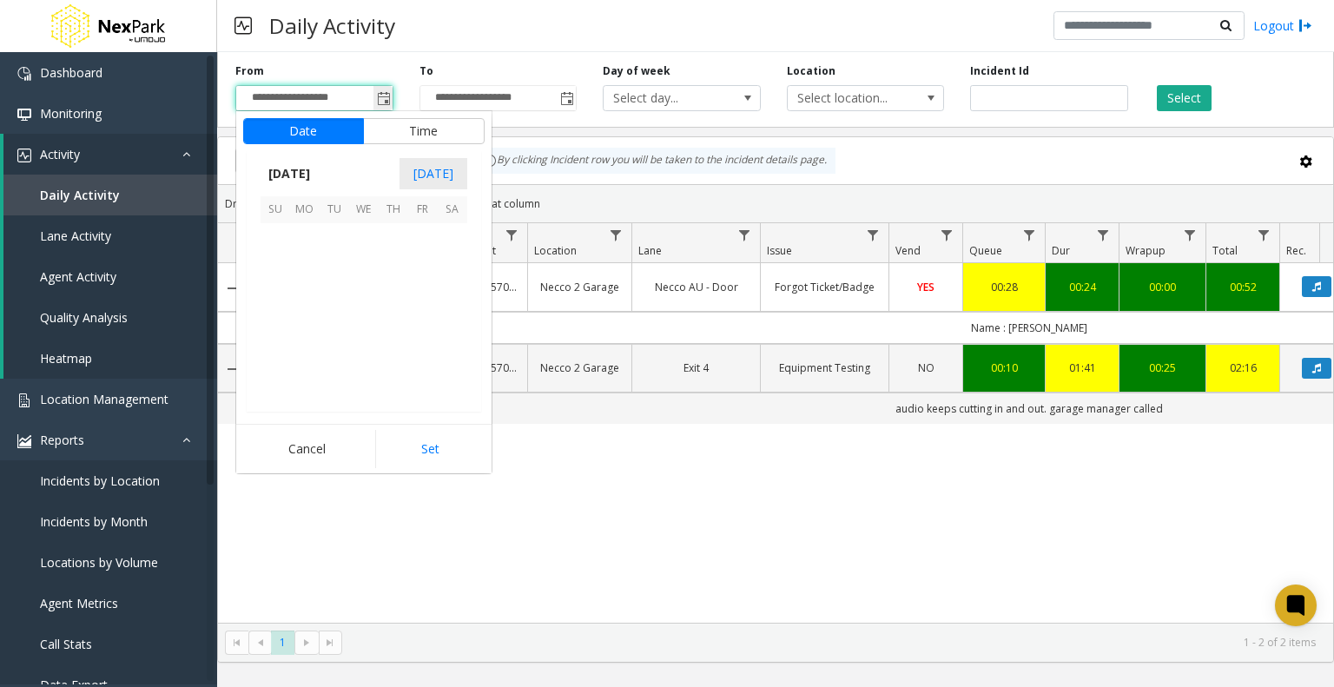
scroll to position [311598, 0]
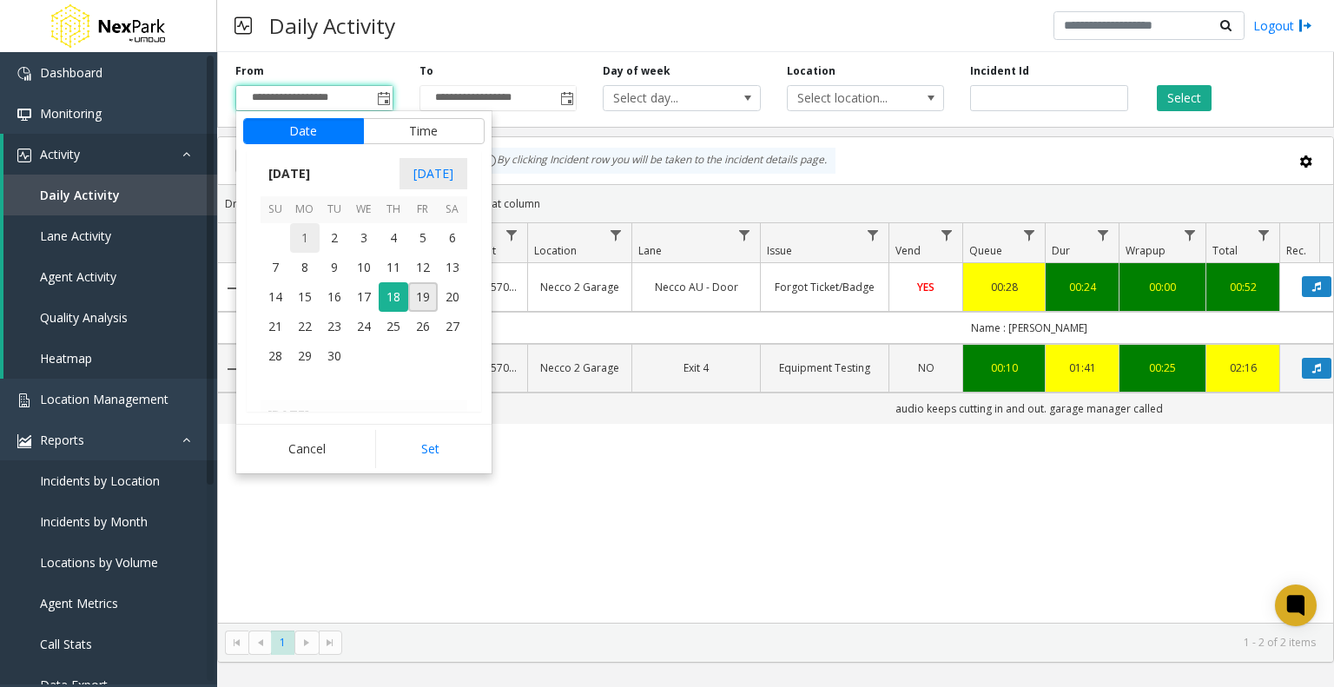
click at [306, 234] on span "1" at bounding box center [305, 238] width 30 height 30
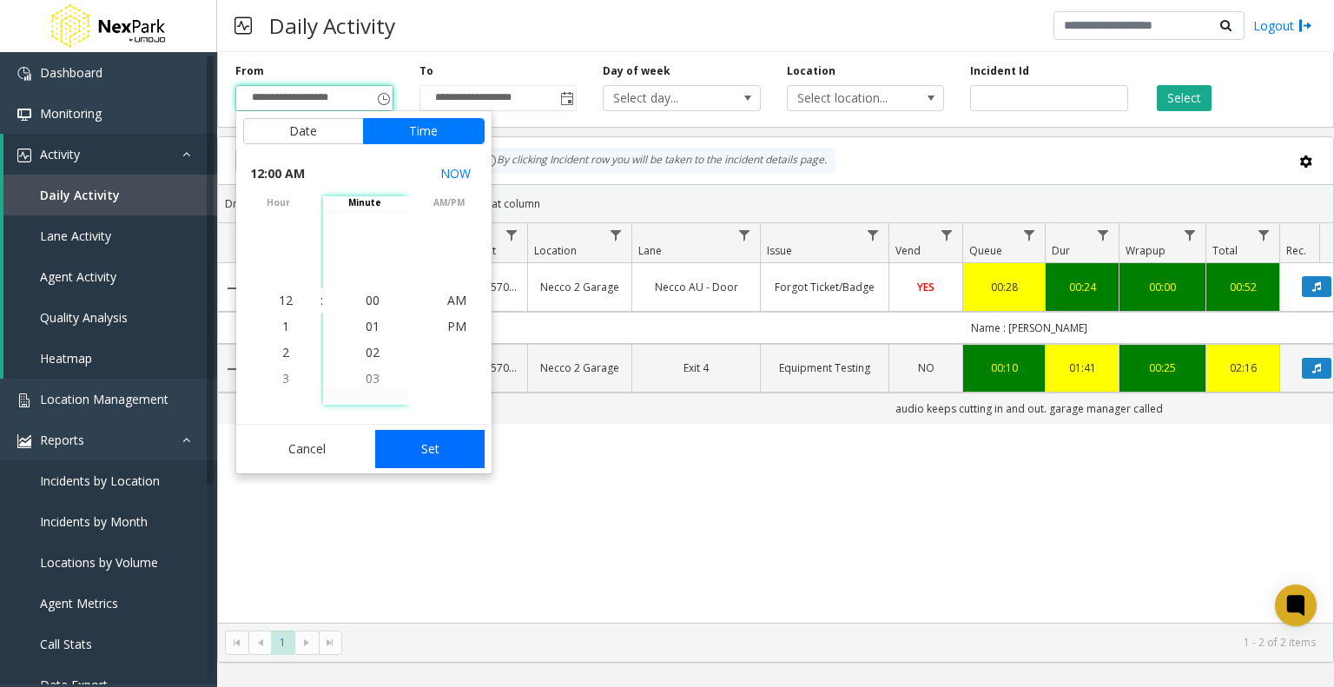
click at [429, 430] on button "Set" at bounding box center [429, 449] width 109 height 38
type input "**********"
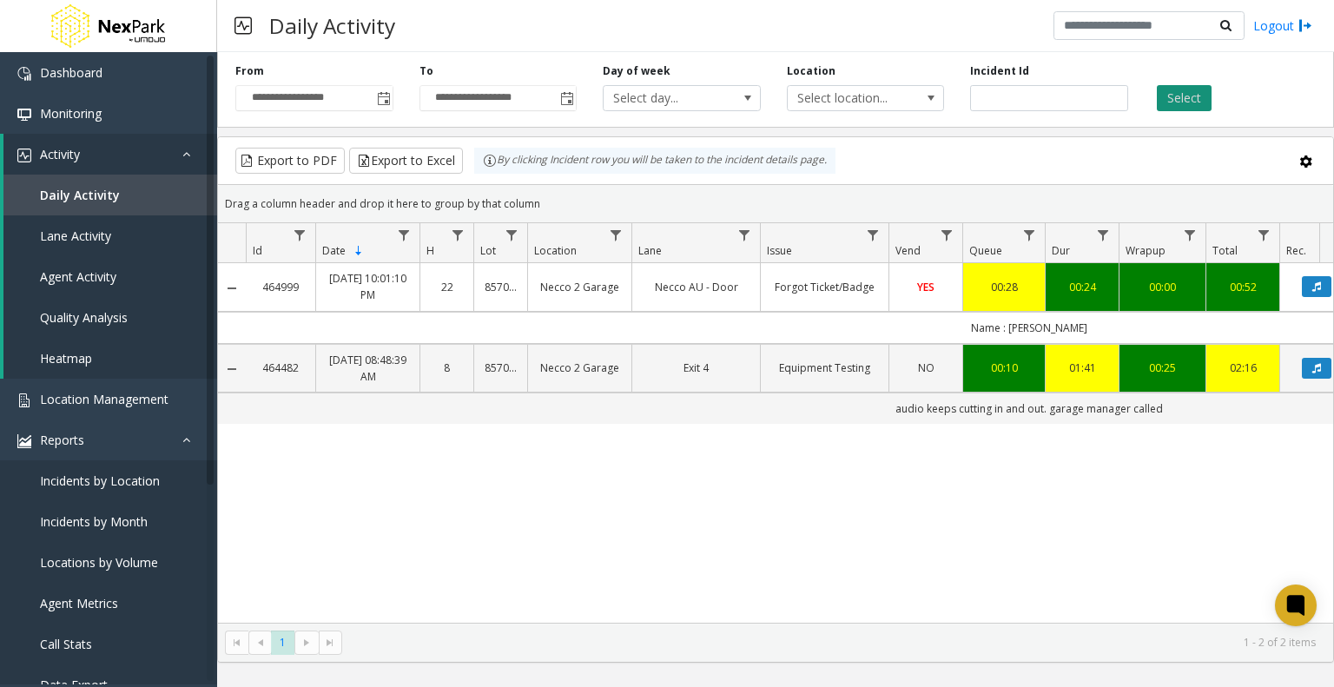
click at [1172, 96] on button "Select" at bounding box center [1183, 98] width 55 height 26
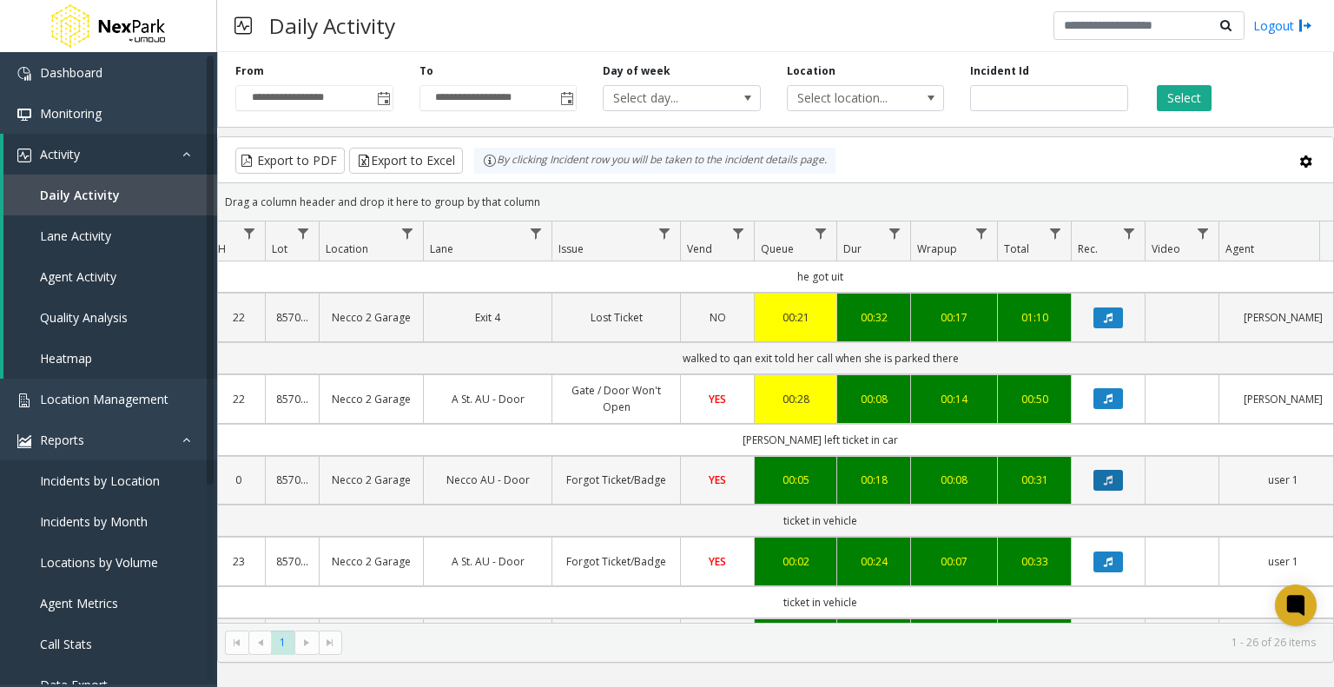
click at [1094, 472] on button "Data table" at bounding box center [1108, 480] width 30 height 21
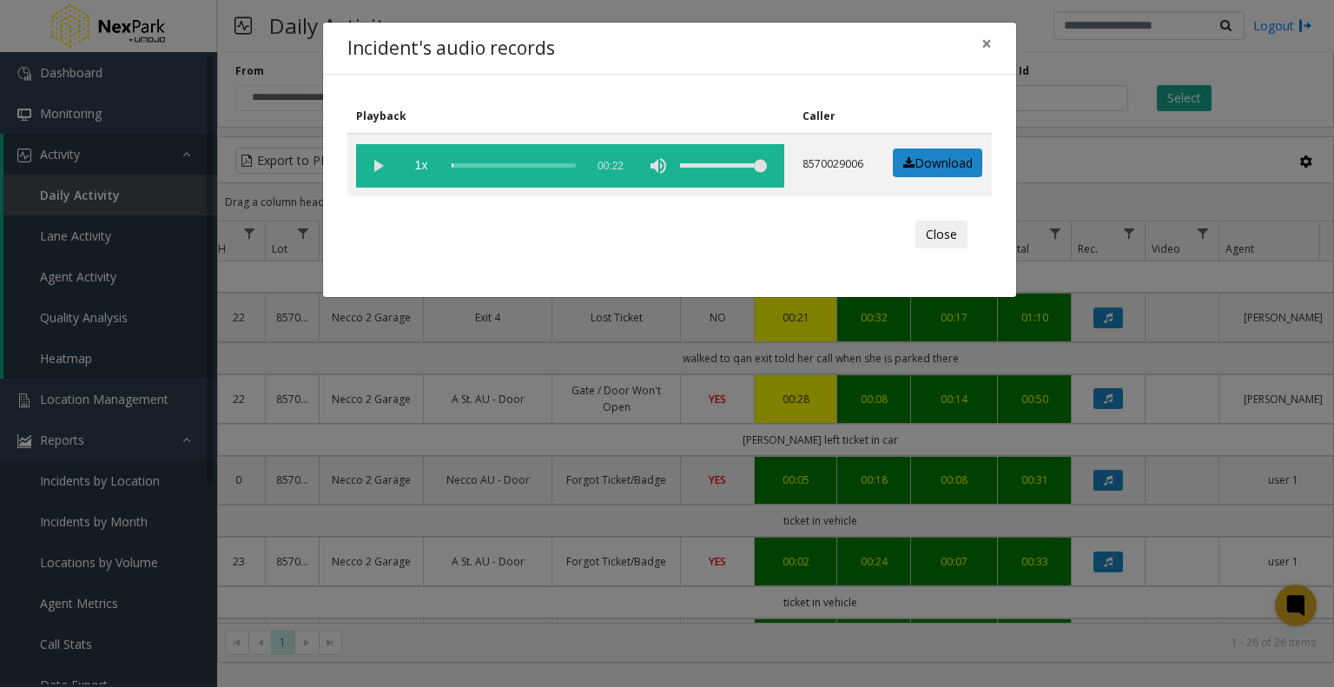
click at [723, 207] on div "Playback Caller 1x 00:22 8570029006 Download Close" at bounding box center [669, 186] width 693 height 222
click at [385, 164] on vg-play-pause at bounding box center [377, 165] width 43 height 43
click at [983, 42] on span "×" at bounding box center [986, 43] width 10 height 24
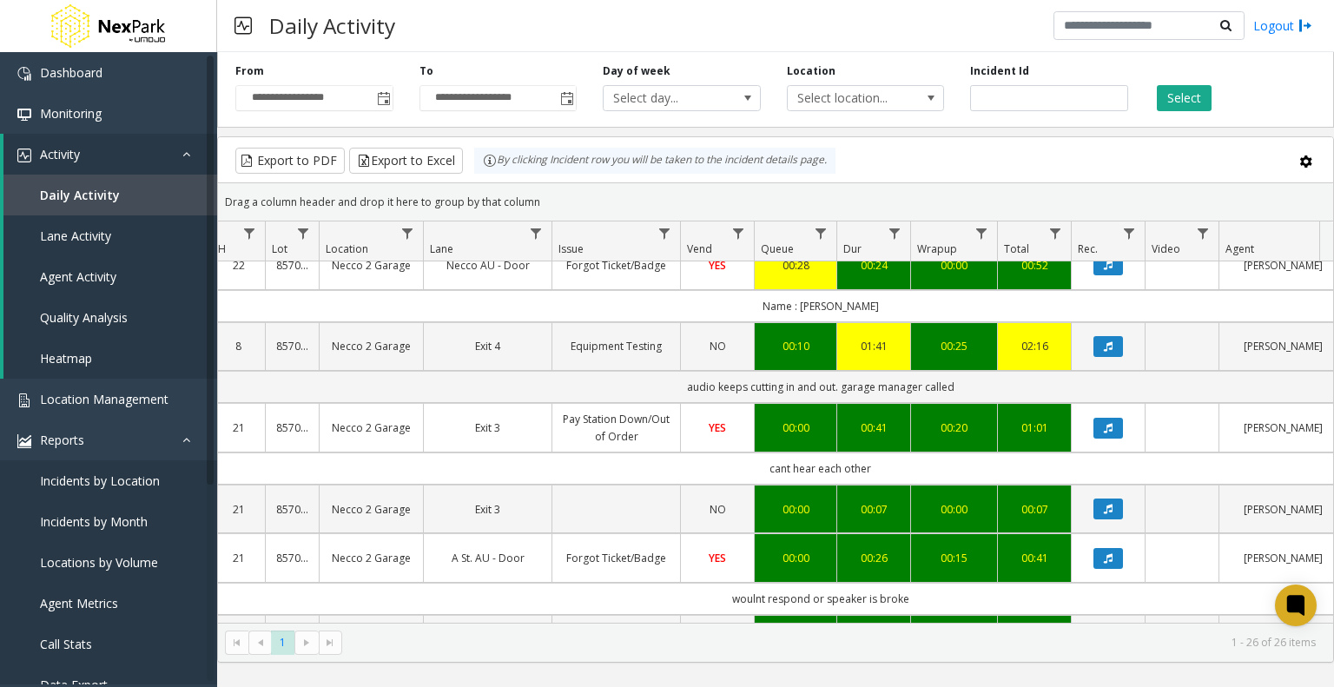
scroll to position [0, 208]
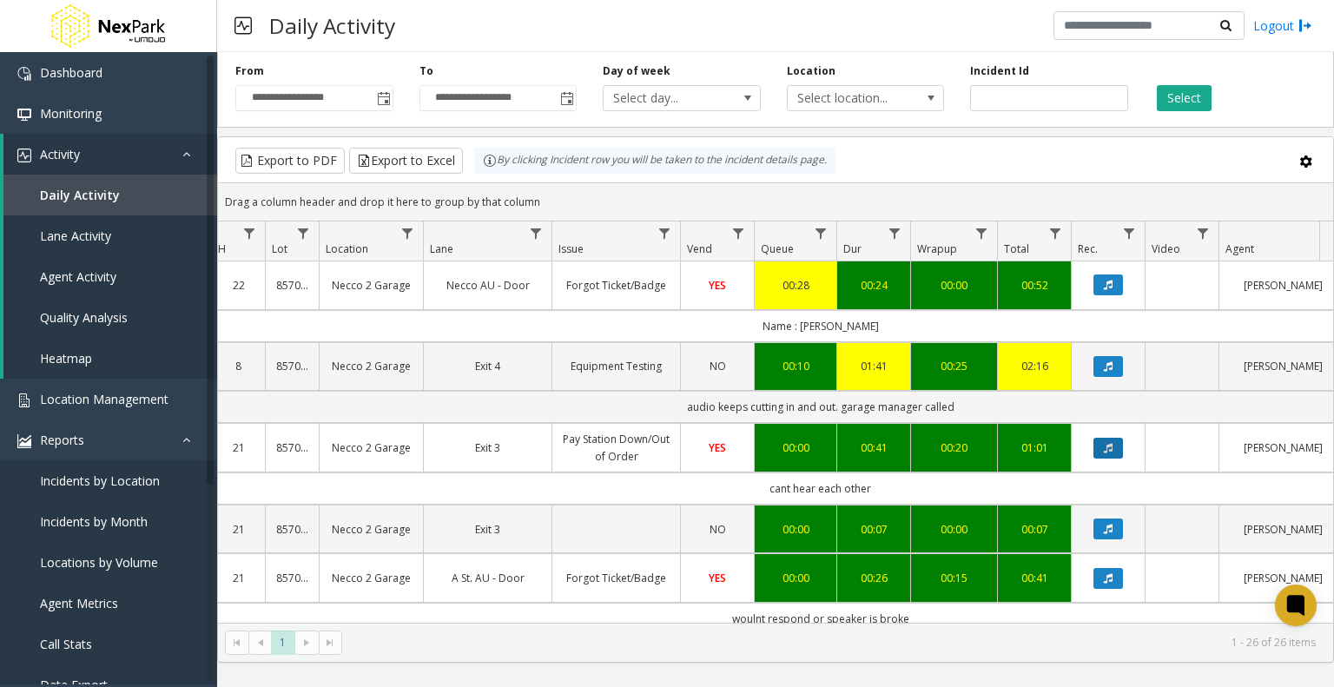
click at [1116, 445] on button "Data table" at bounding box center [1108, 448] width 30 height 21
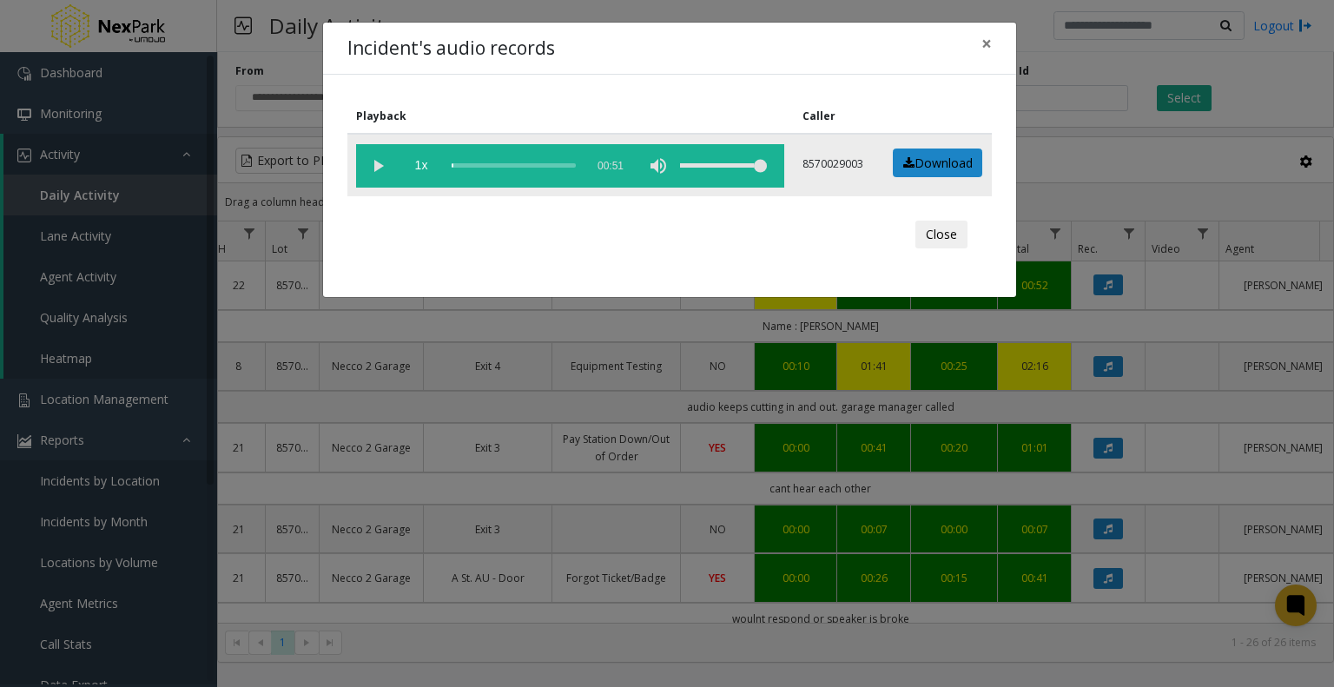
click at [379, 160] on vg-play-pause at bounding box center [377, 165] width 43 height 43
click at [986, 38] on span "×" at bounding box center [986, 43] width 10 height 24
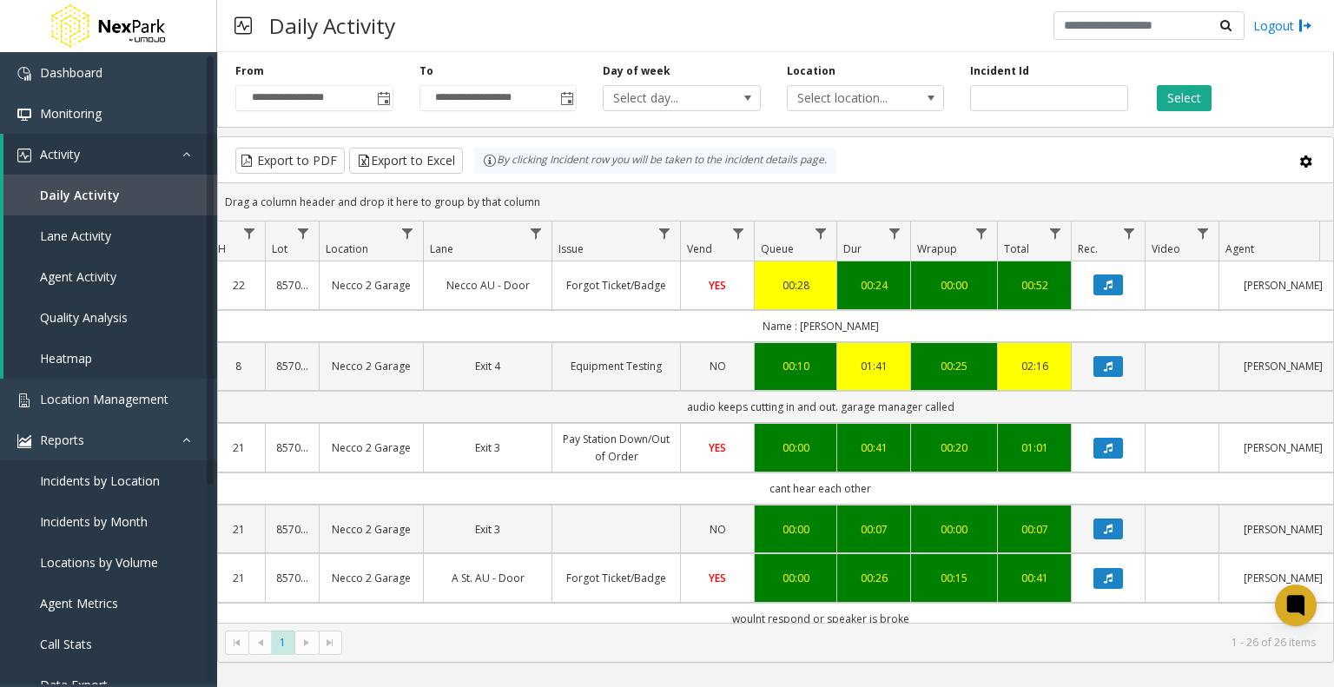
click at [1317, 345] on td "[PERSON_NAME]" at bounding box center [1282, 366] width 128 height 49
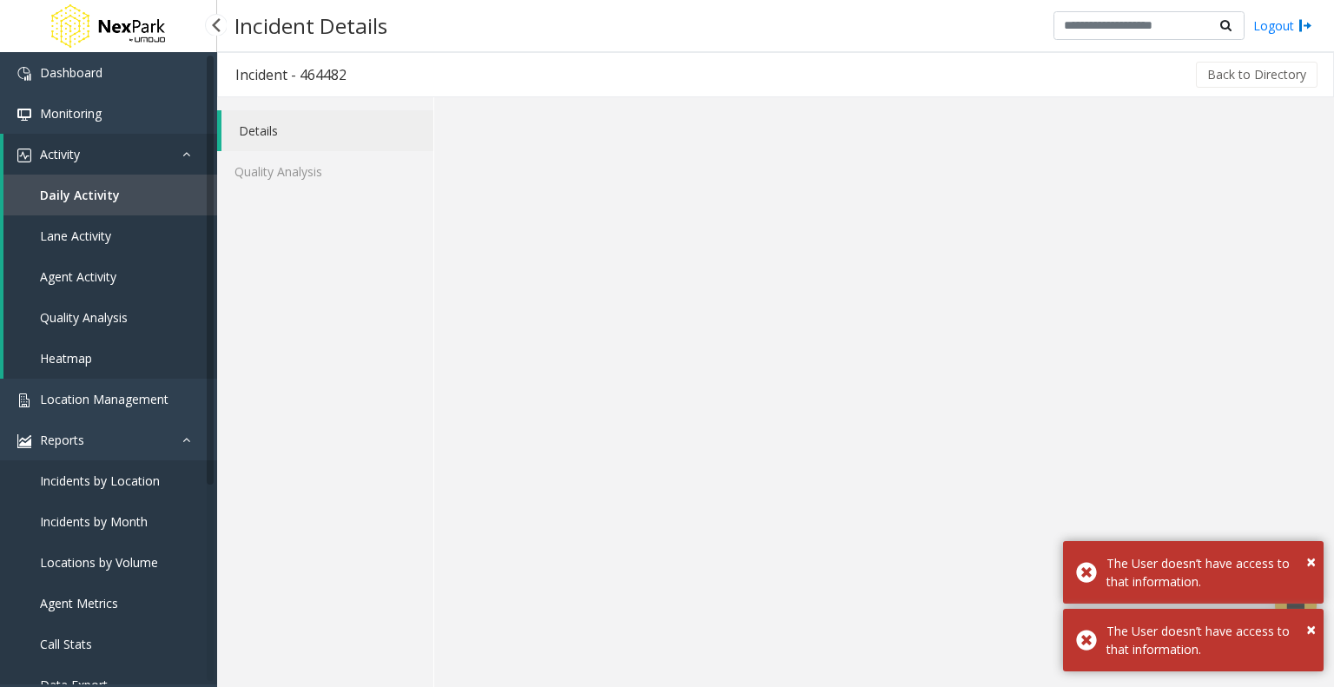
click at [184, 189] on link "Daily Activity" at bounding box center [110, 195] width 214 height 41
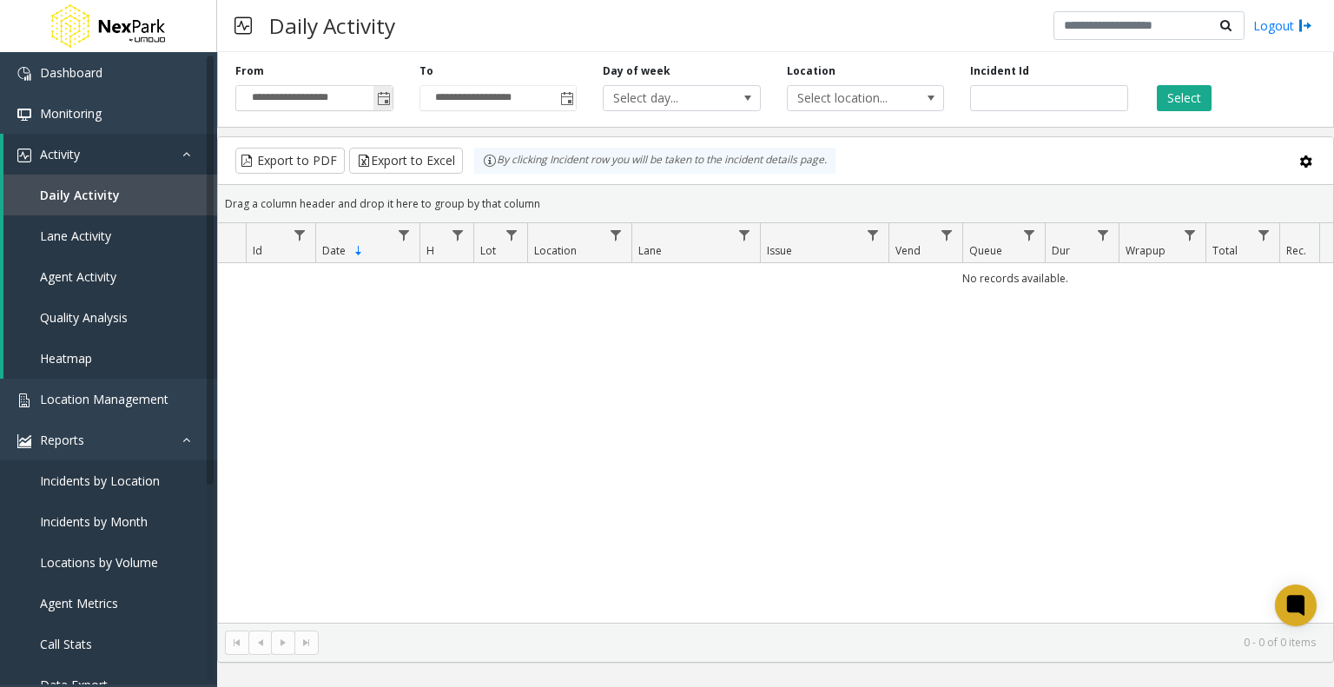
click at [387, 97] on span "Toggle popup" at bounding box center [384, 99] width 14 height 14
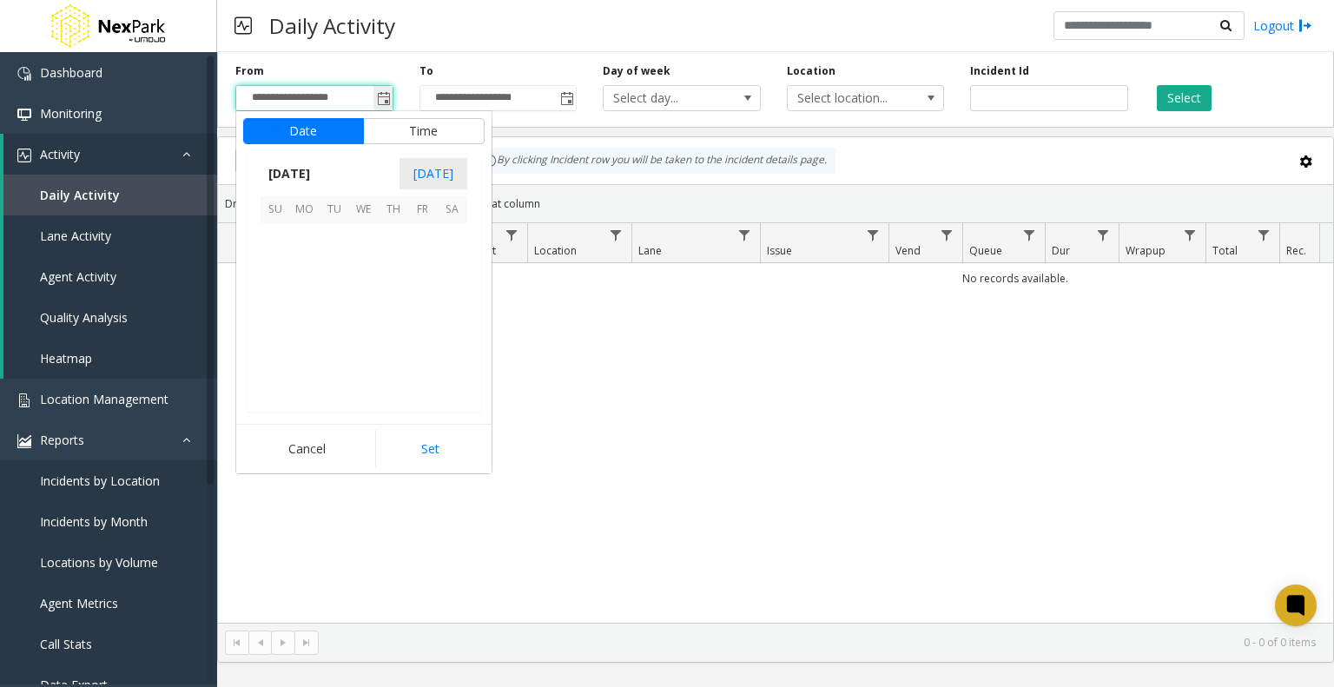
scroll to position [311598, 0]
click at [302, 232] on span "1" at bounding box center [305, 238] width 30 height 30
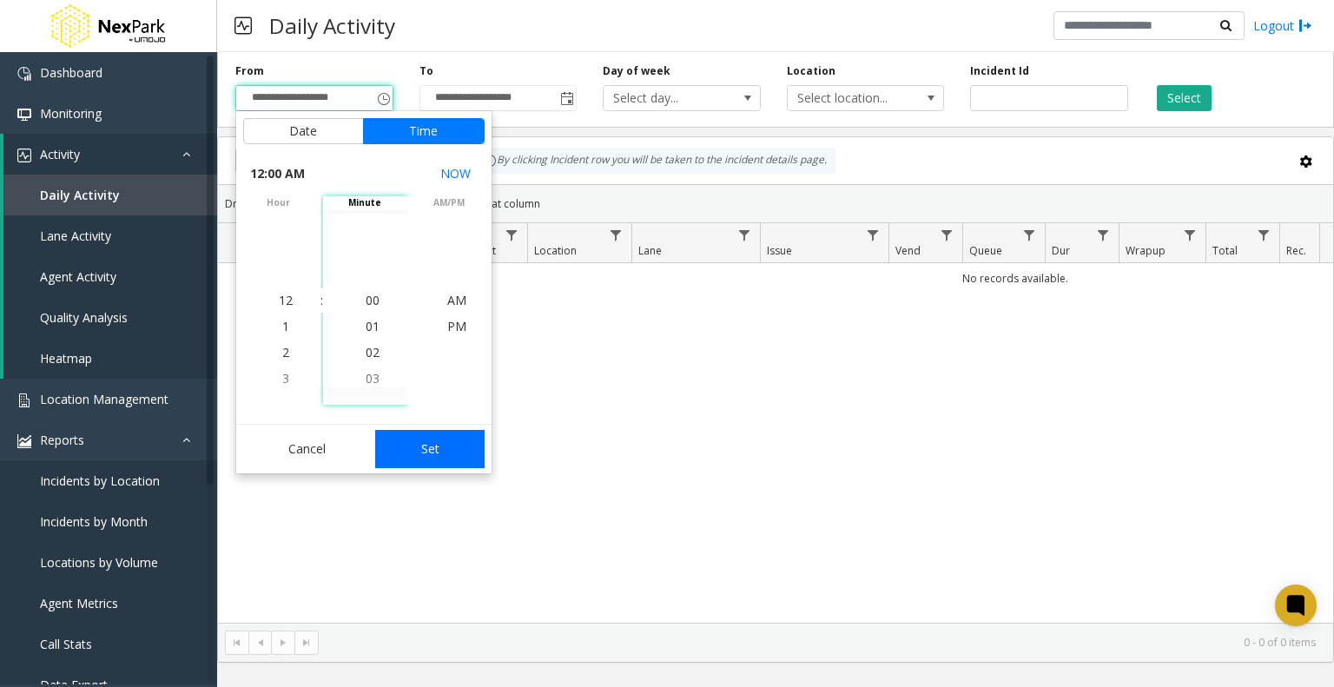
click at [413, 450] on button "Set" at bounding box center [429, 449] width 109 height 38
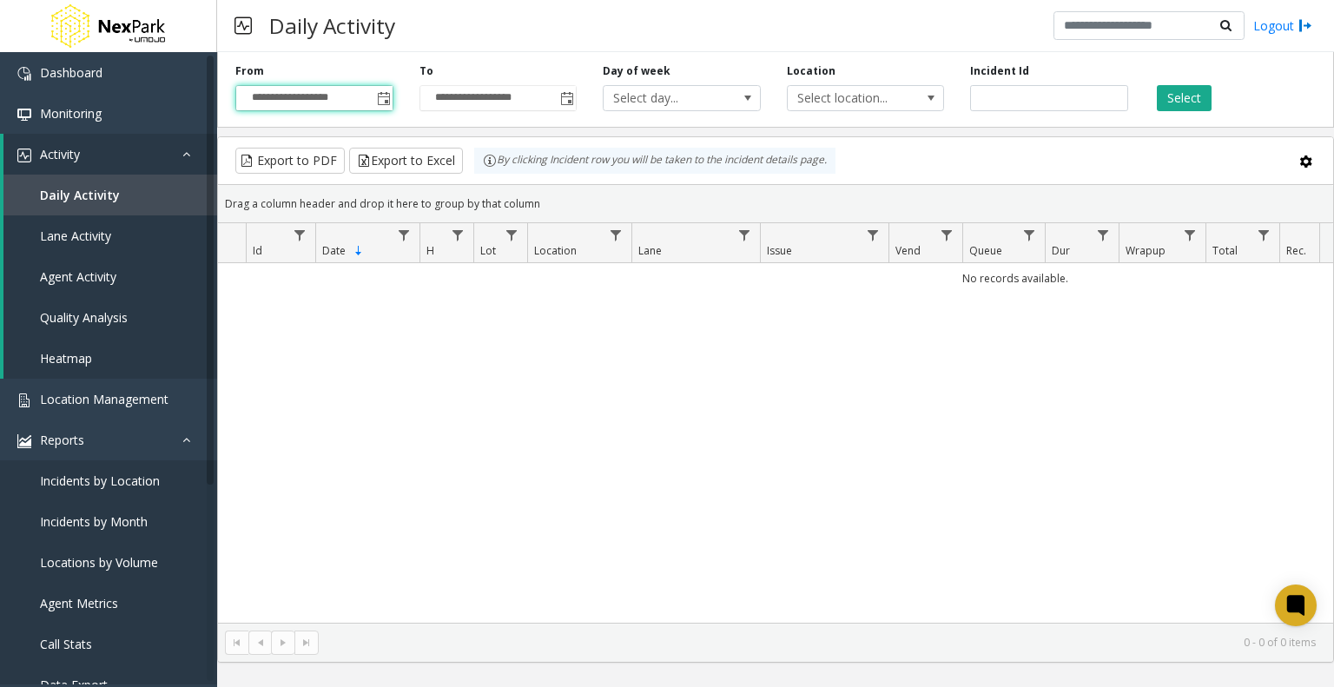
type input "**********"
click at [1188, 102] on button "Select" at bounding box center [1183, 98] width 55 height 26
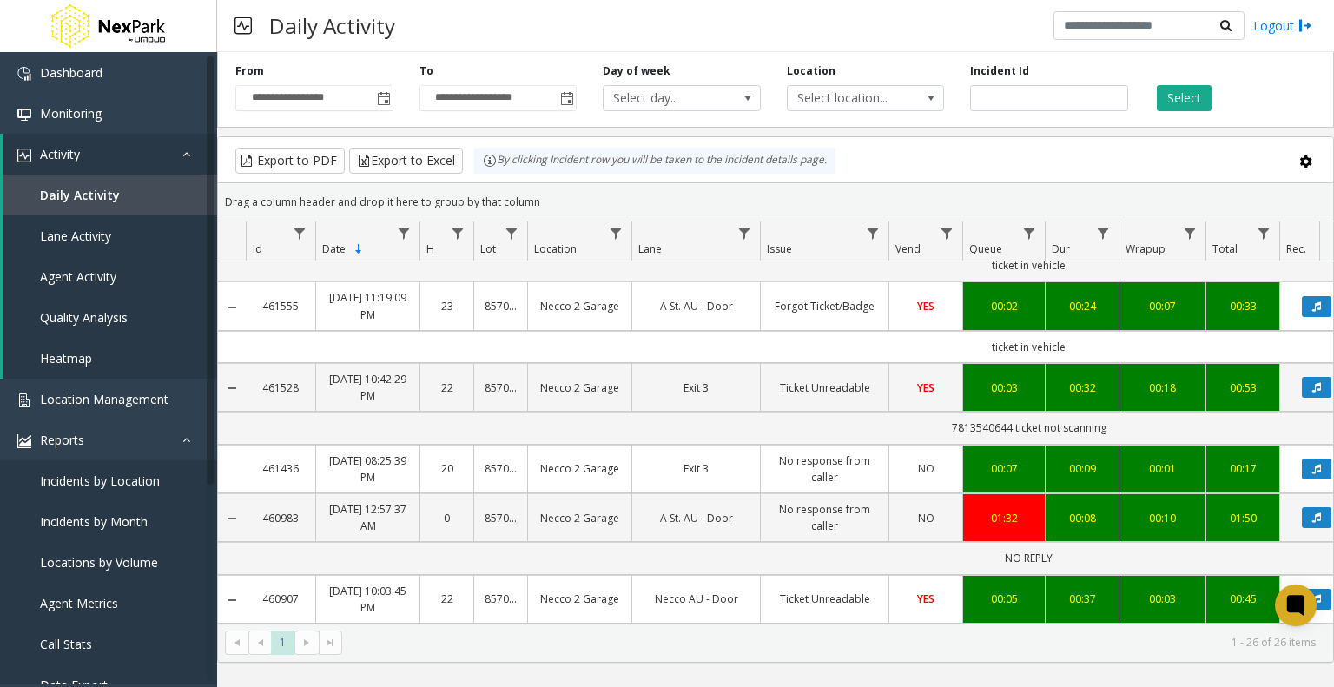
scroll to position [788, 0]
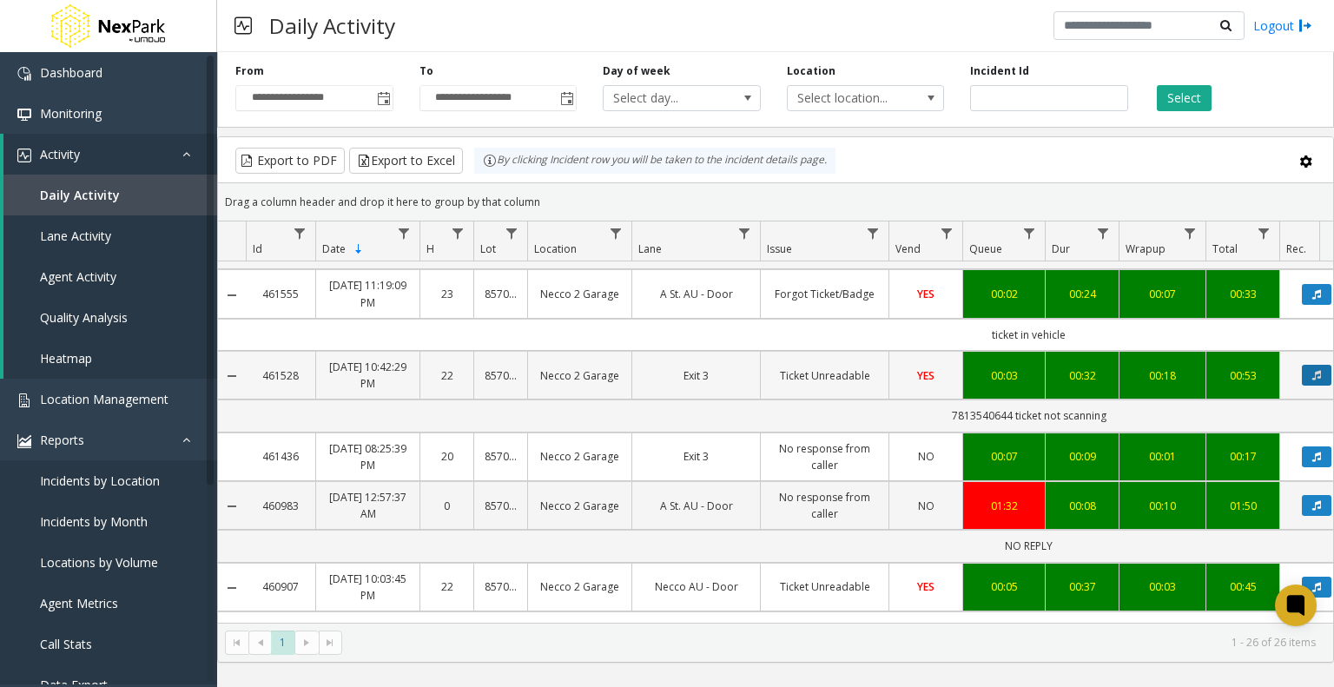
click at [1312, 370] on icon "Data table" at bounding box center [1316, 375] width 9 height 10
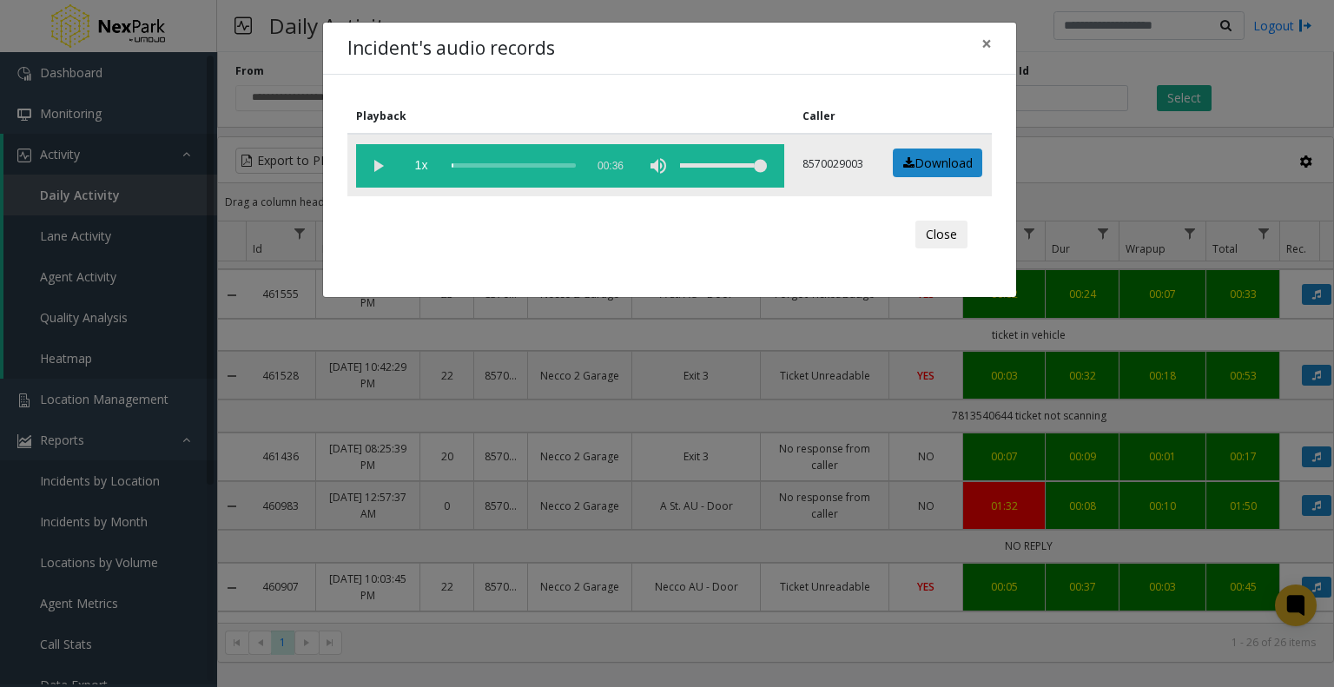
click at [373, 164] on vg-play-pause at bounding box center [377, 165] width 43 height 43
click at [985, 40] on span "×" at bounding box center [986, 43] width 10 height 24
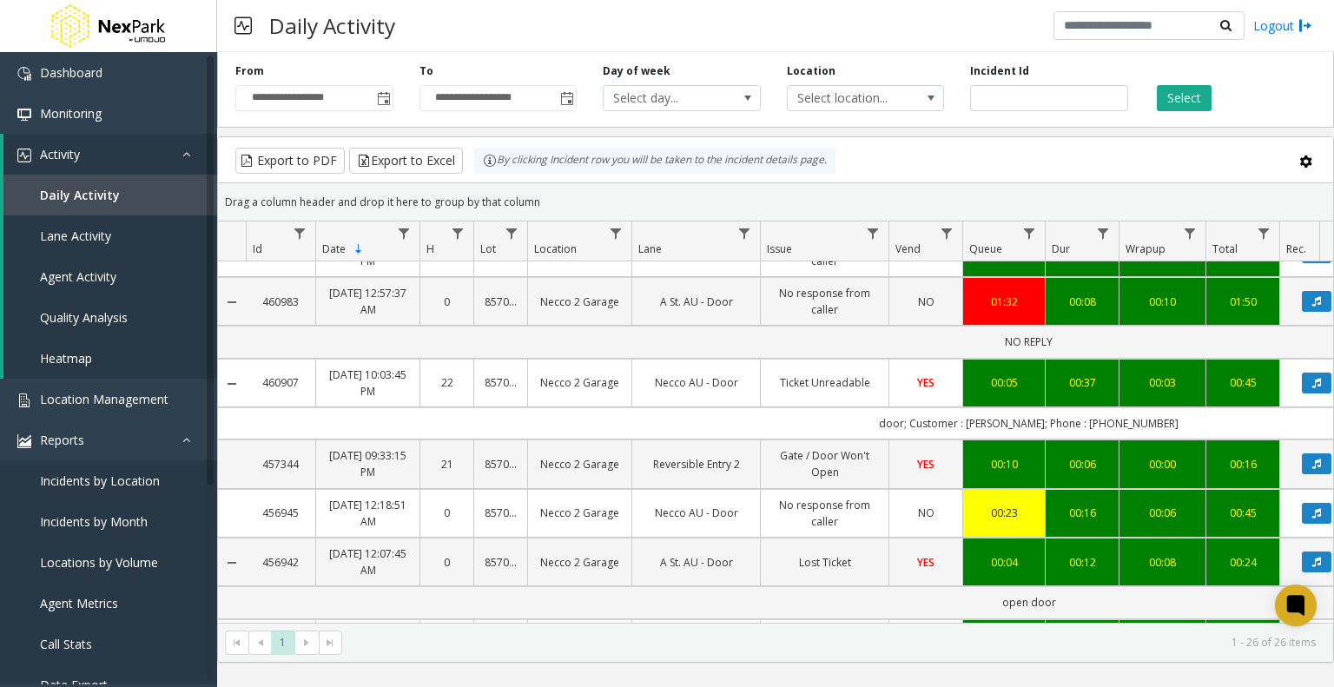
scroll to position [1024, 0]
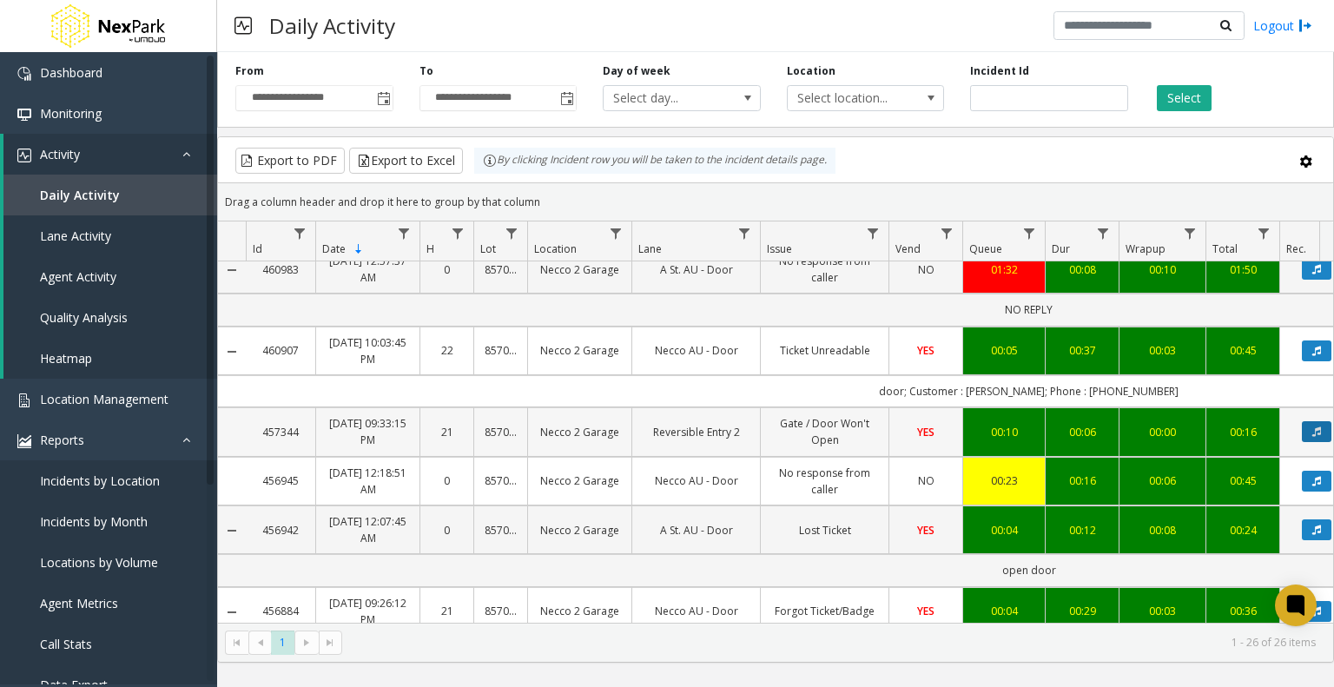
click at [1307, 421] on button "Data table" at bounding box center [1316, 431] width 30 height 21
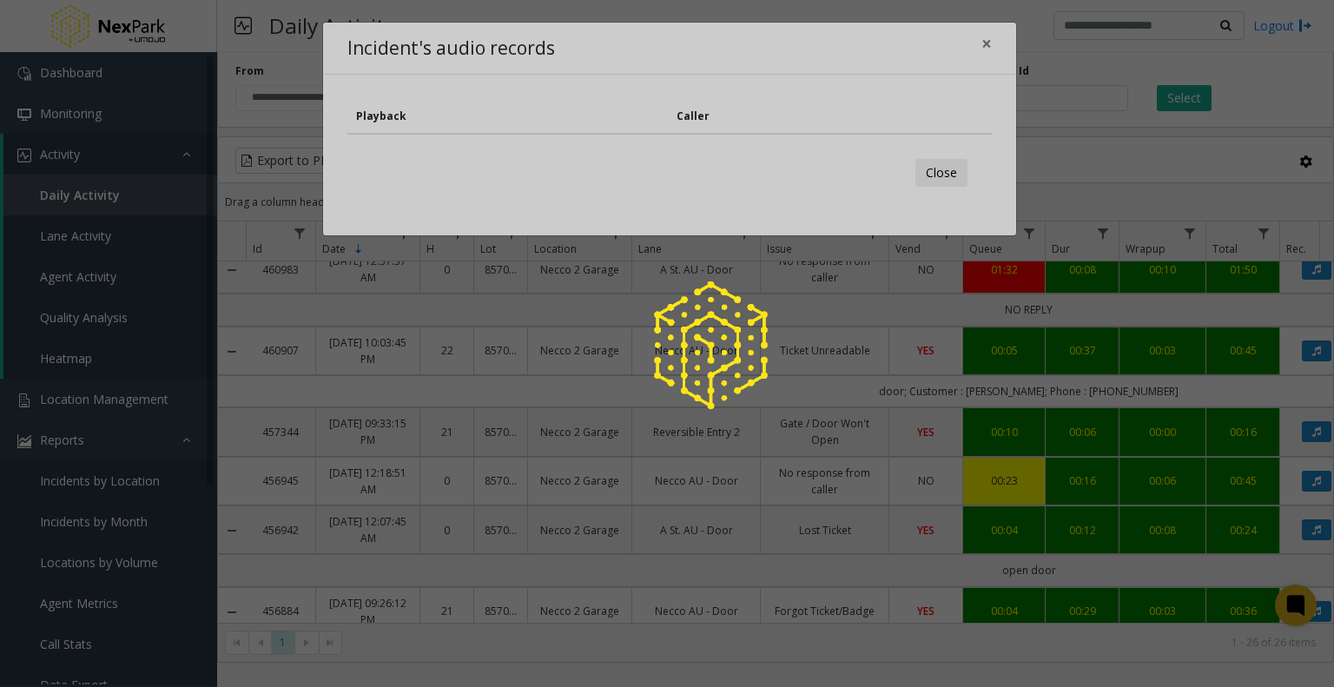
drag, startPoint x: 1307, startPoint y: 416, endPoint x: 696, endPoint y: 358, distance: 614.0
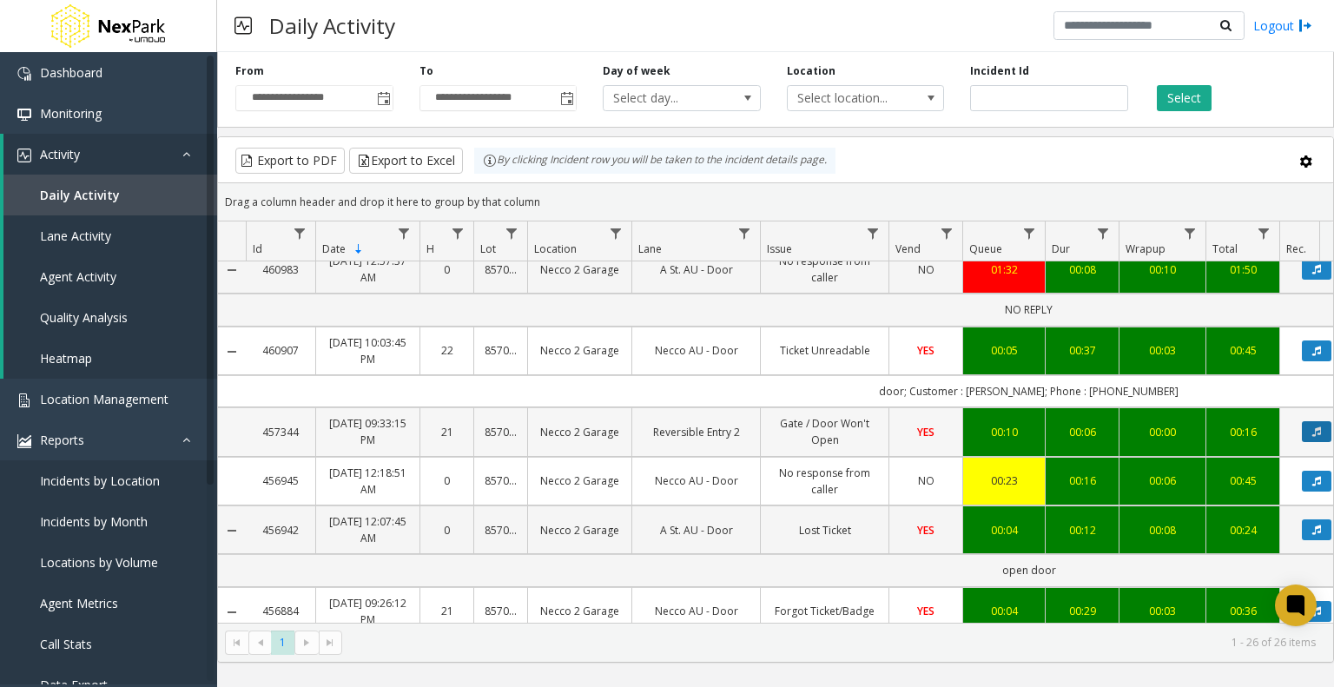
click at [1317, 426] on icon "Data table" at bounding box center [1316, 431] width 9 height 10
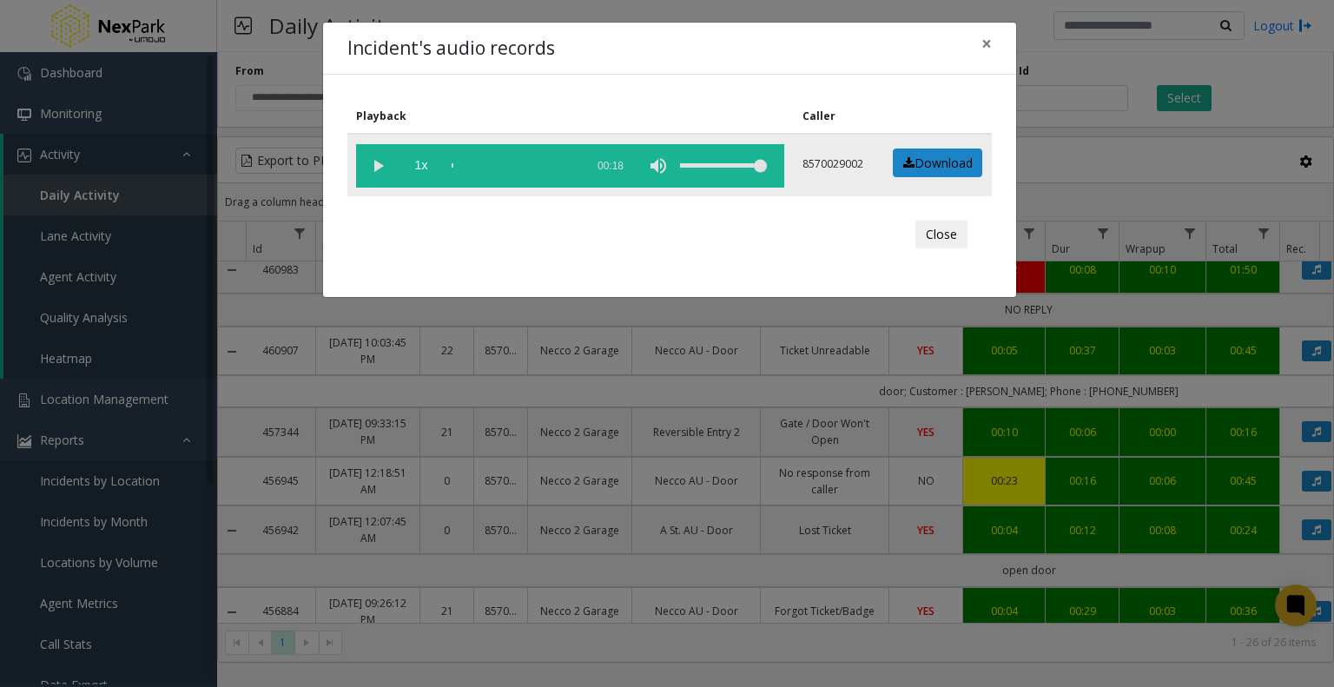
click at [379, 163] on vg-play-pause at bounding box center [377, 165] width 43 height 43
click at [982, 41] on span "×" at bounding box center [986, 43] width 10 height 24
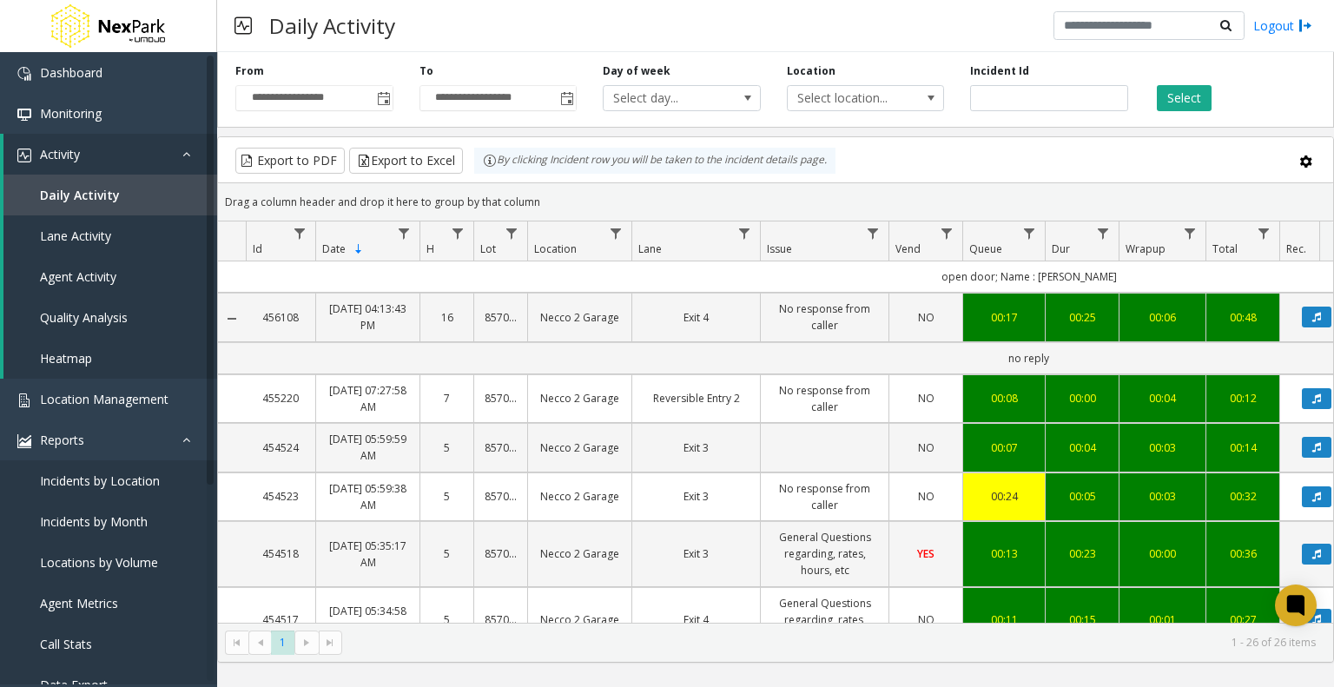
scroll to position [1412, 0]
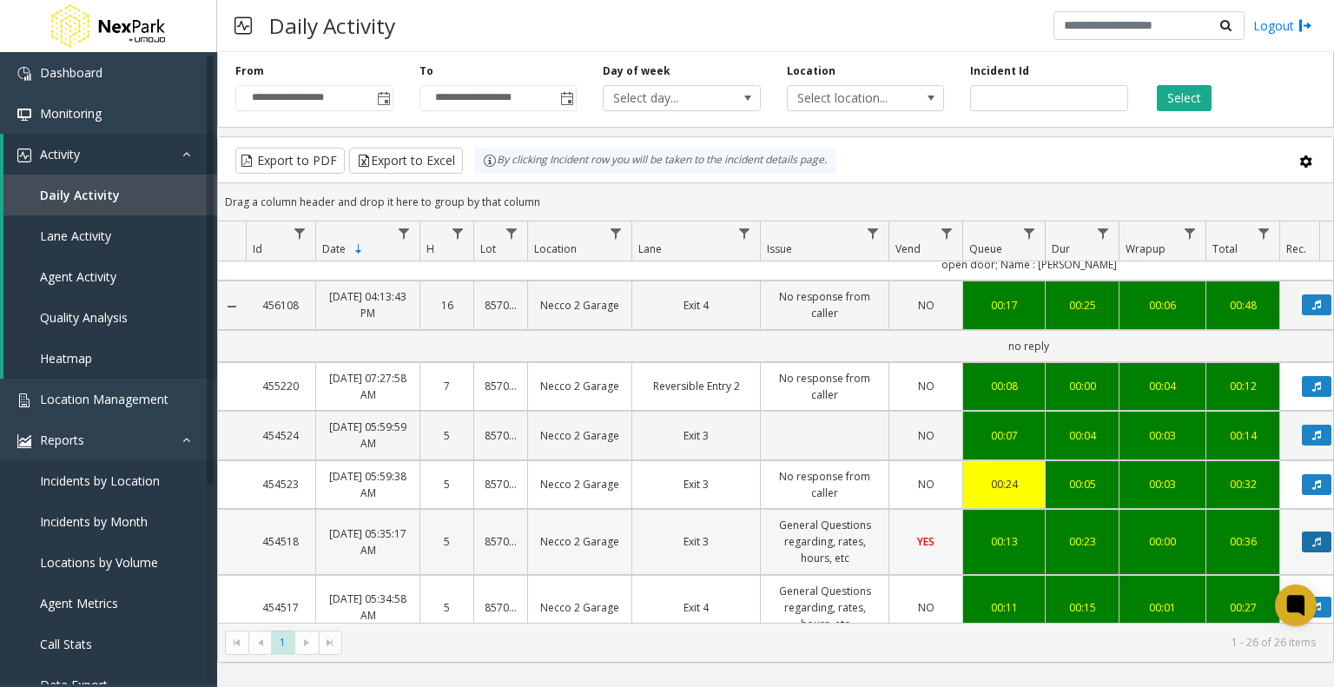
click at [1306, 531] on button "Data table" at bounding box center [1316, 541] width 30 height 21
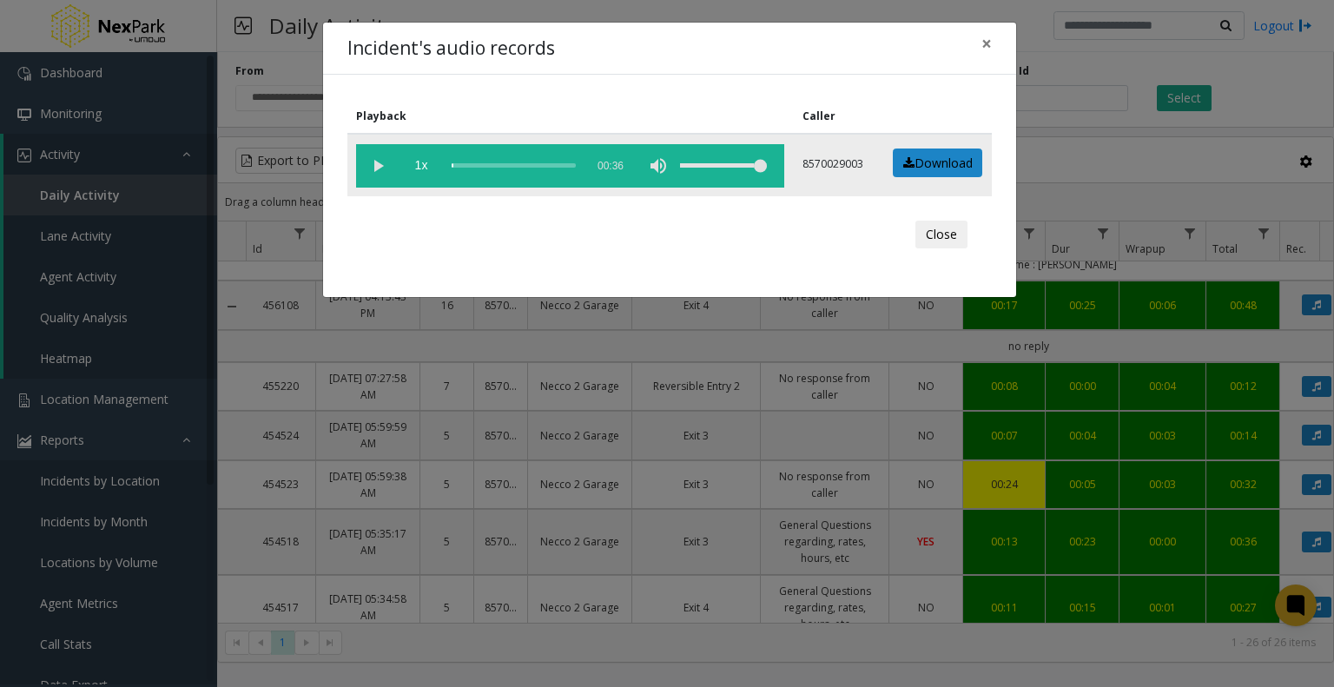
click at [379, 162] on vg-play-pause at bounding box center [377, 165] width 43 height 43
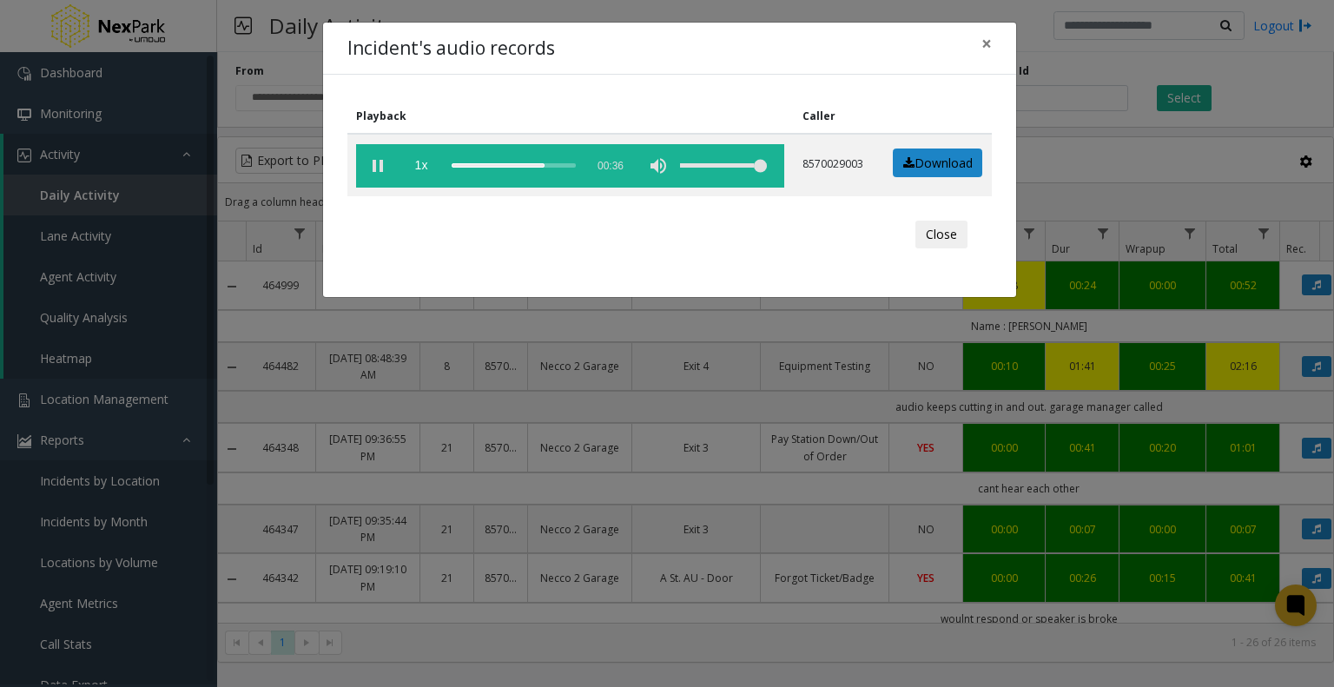
scroll to position [1412, 0]
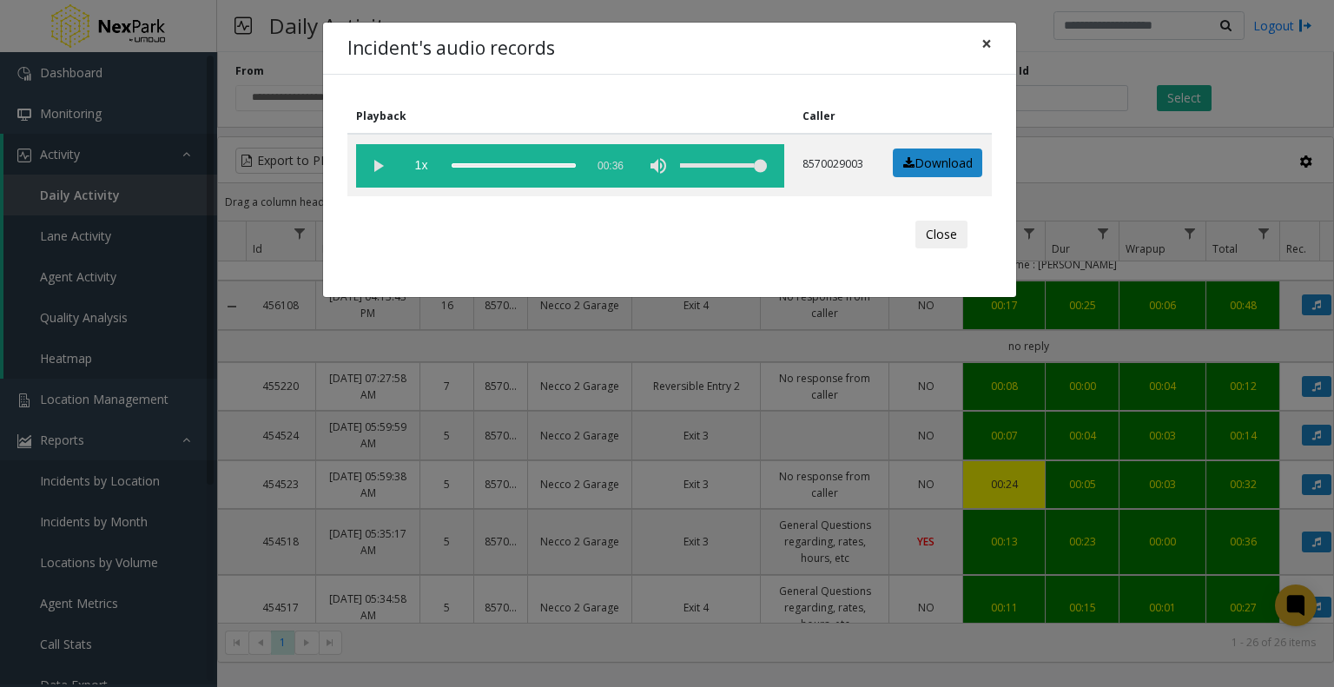
click at [984, 45] on span "×" at bounding box center [986, 43] width 10 height 24
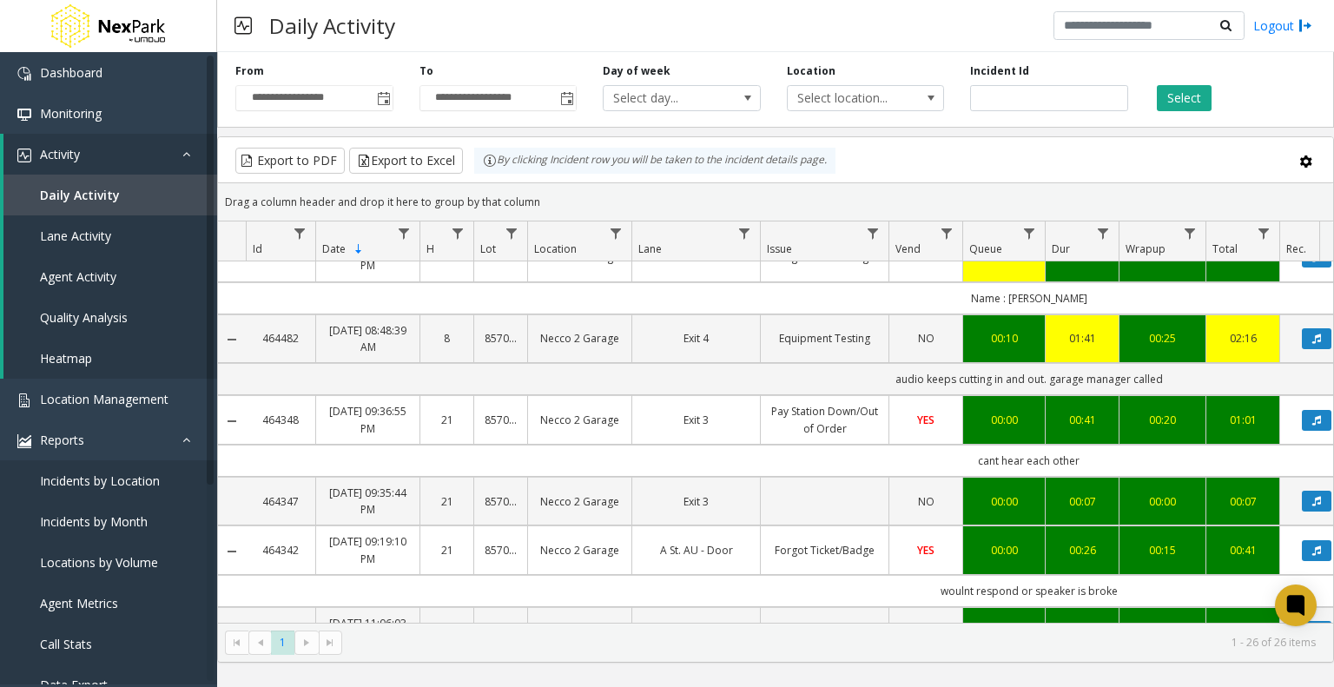
scroll to position [0, 0]
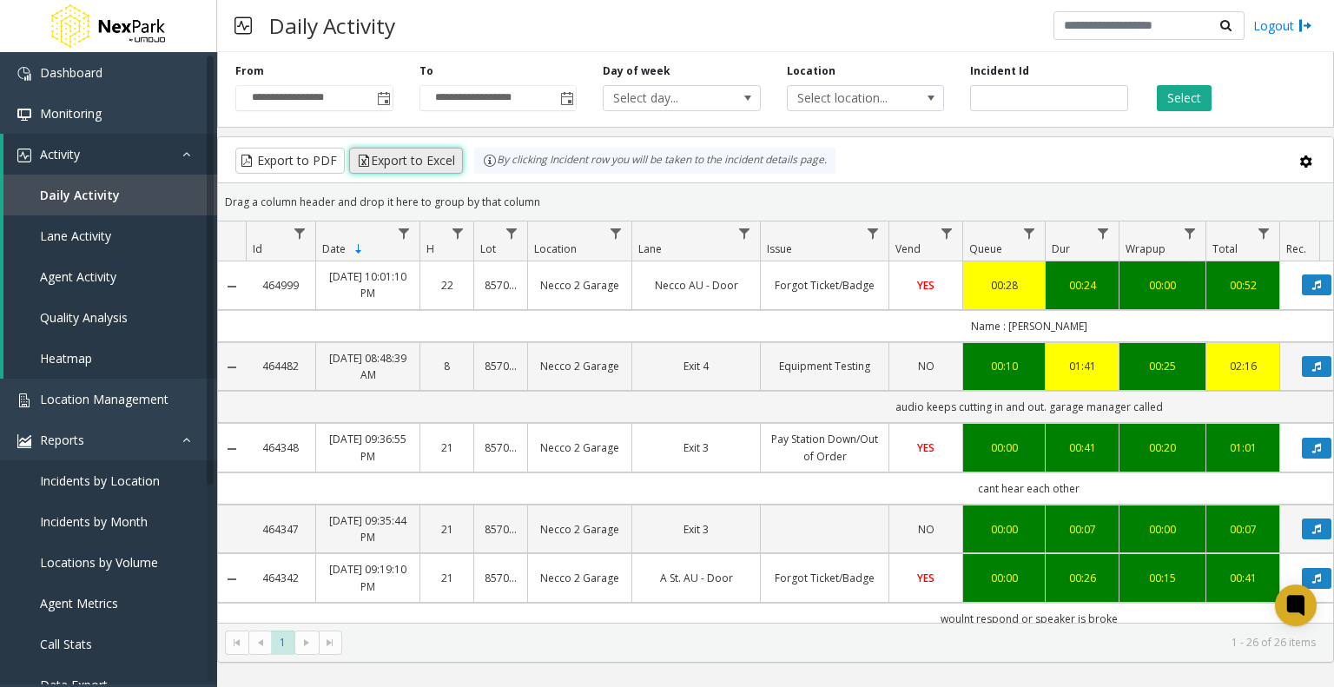
click at [431, 158] on button "Export to Excel" at bounding box center [406, 161] width 114 height 26
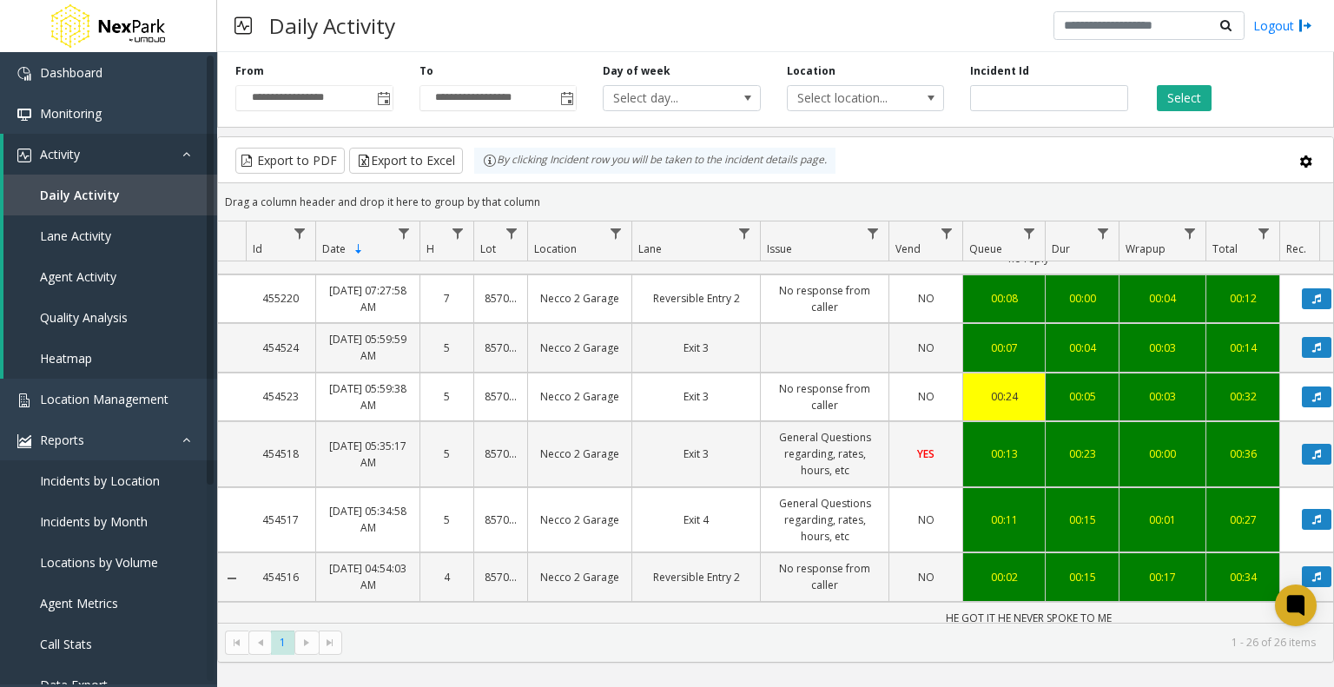
scroll to position [1506, 0]
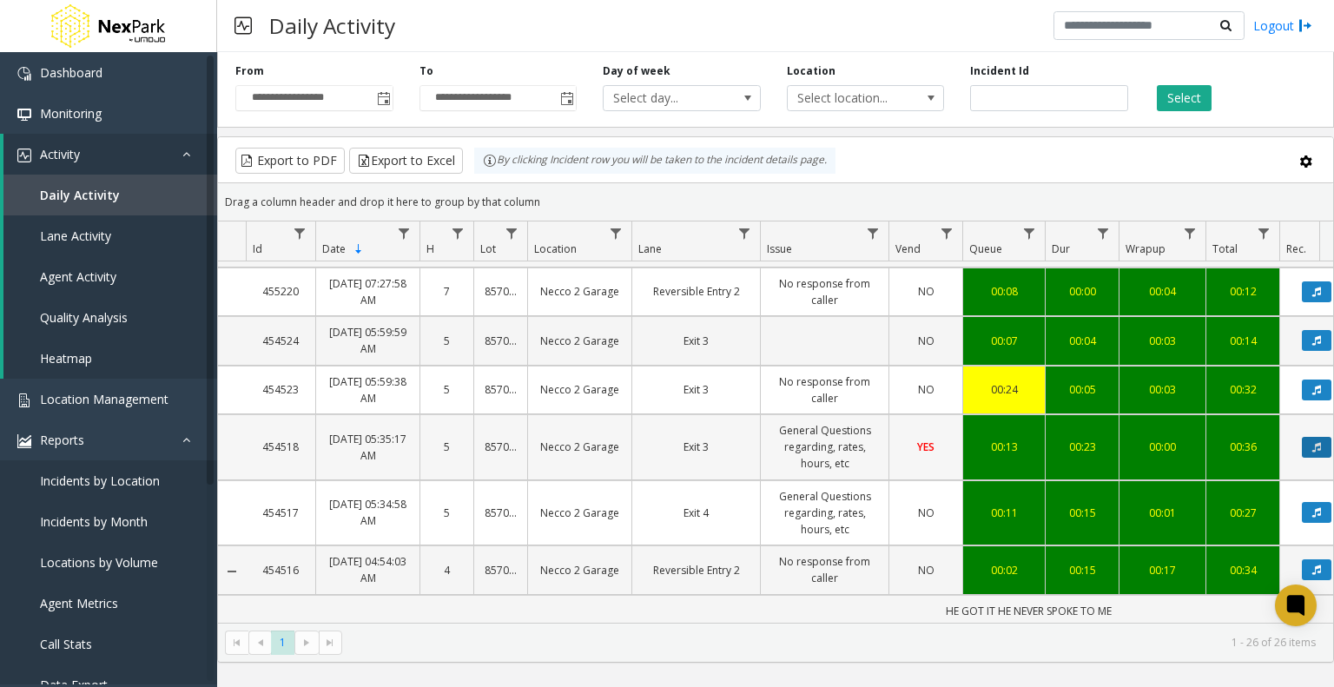
click at [1307, 437] on button "Data table" at bounding box center [1316, 447] width 30 height 21
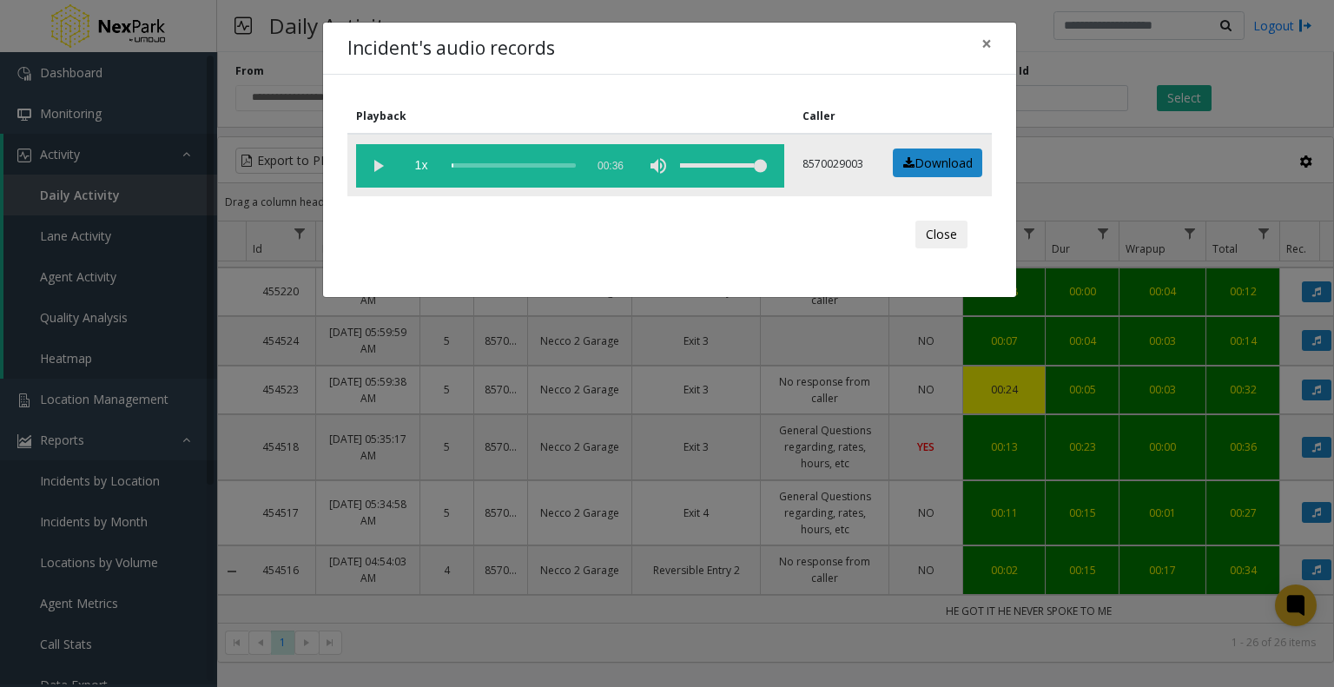
click at [376, 166] on vg-play-pause at bounding box center [377, 165] width 43 height 43
click at [988, 42] on span "×" at bounding box center [986, 43] width 10 height 24
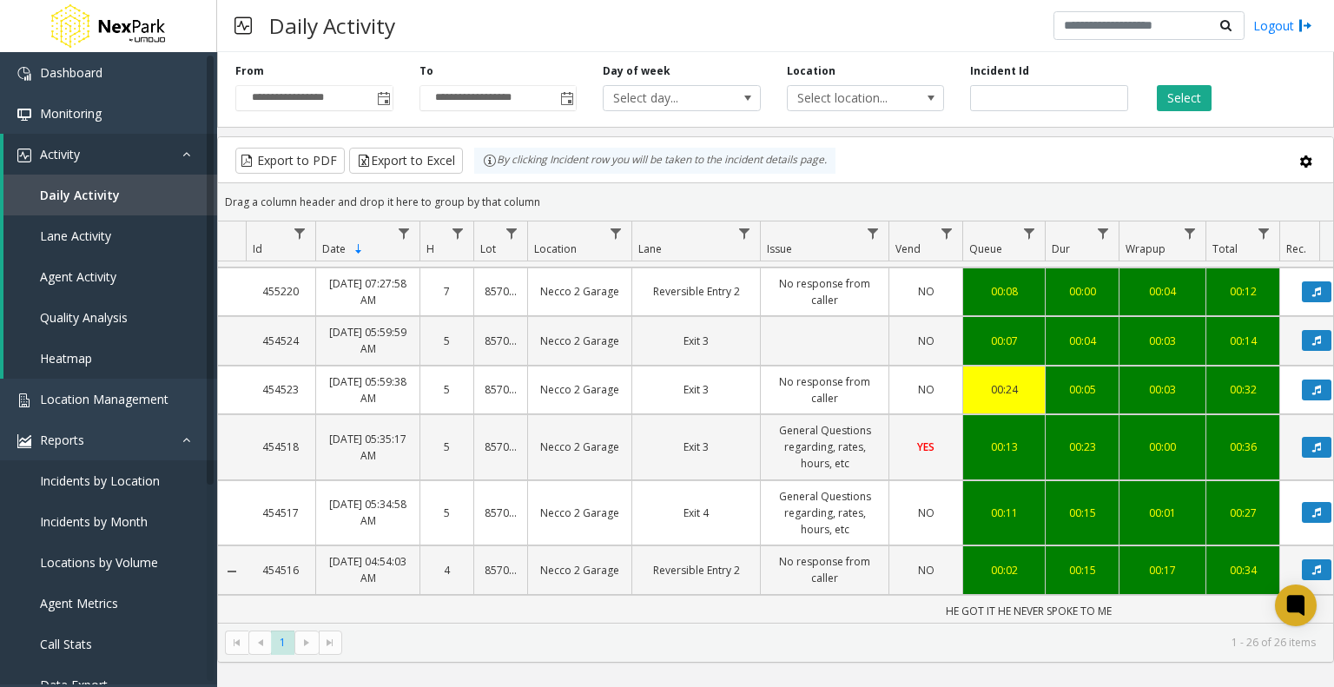
click at [311, 638] on kendo-pager-next-buttons at bounding box center [317, 642] width 47 height 24
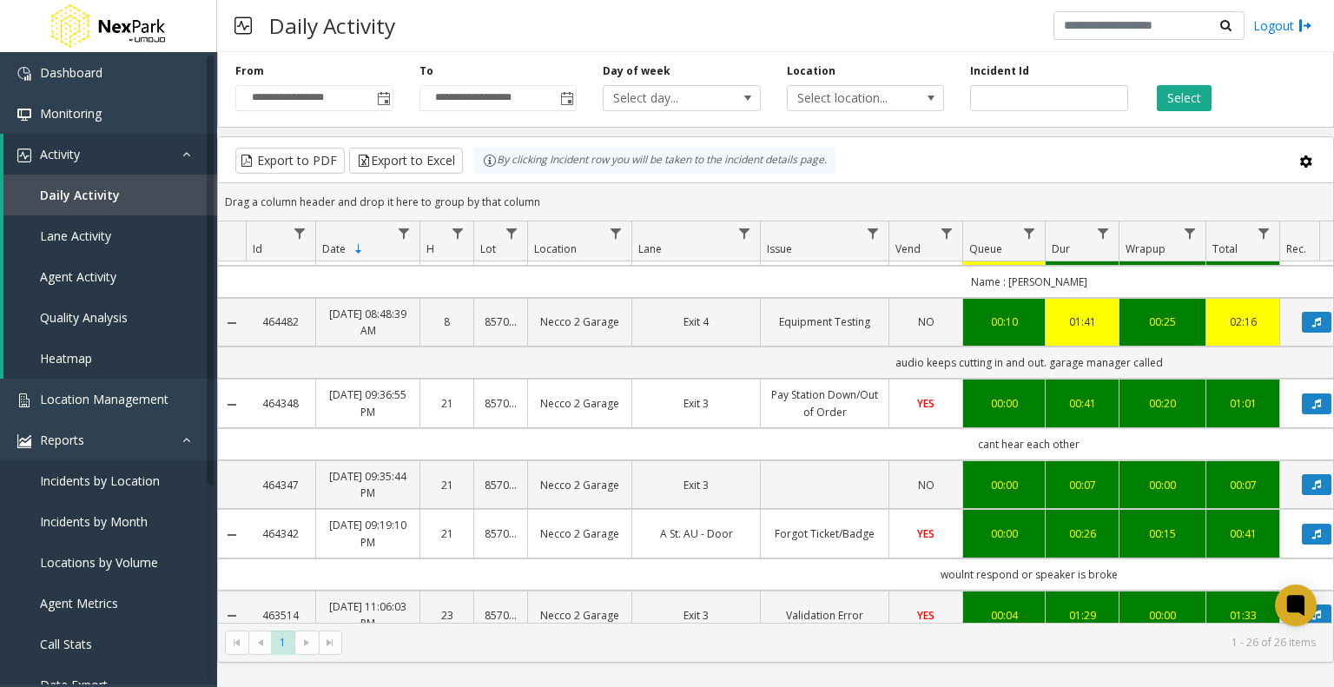
scroll to position [0, 0]
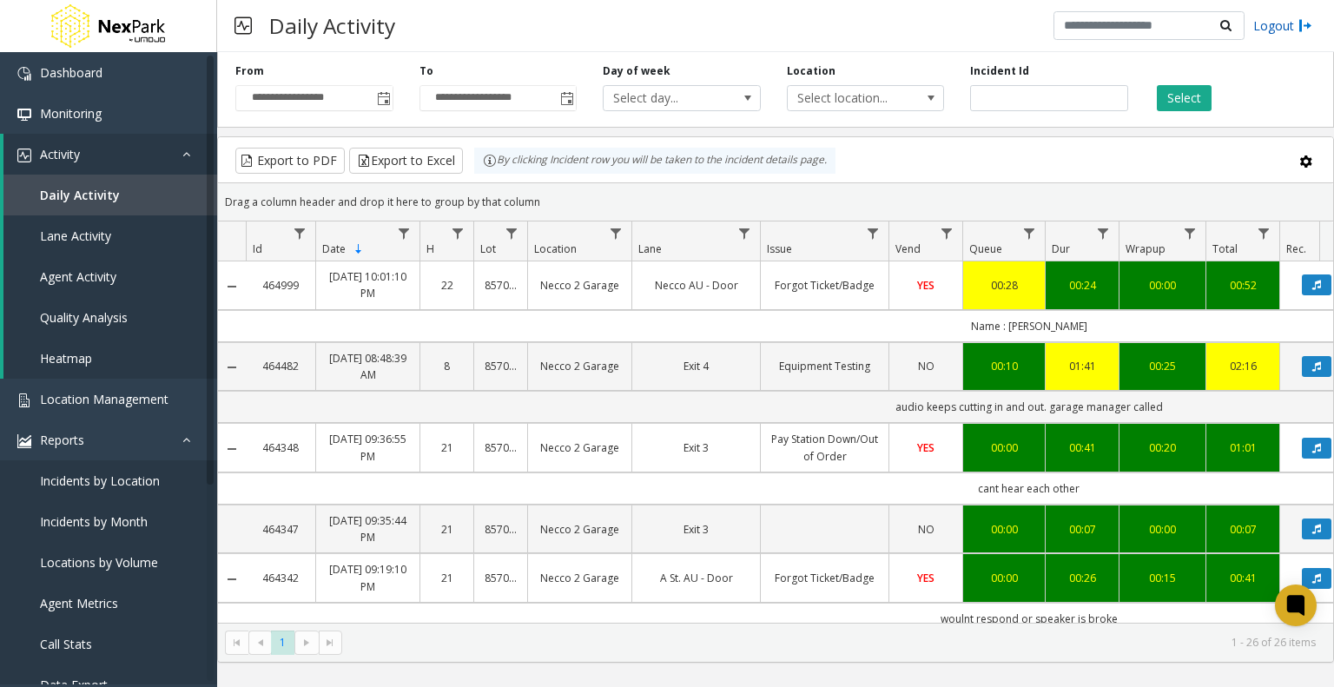
click at [1277, 27] on link "Logout" at bounding box center [1282, 25] width 59 height 18
